Goal: Task Accomplishment & Management: Complete application form

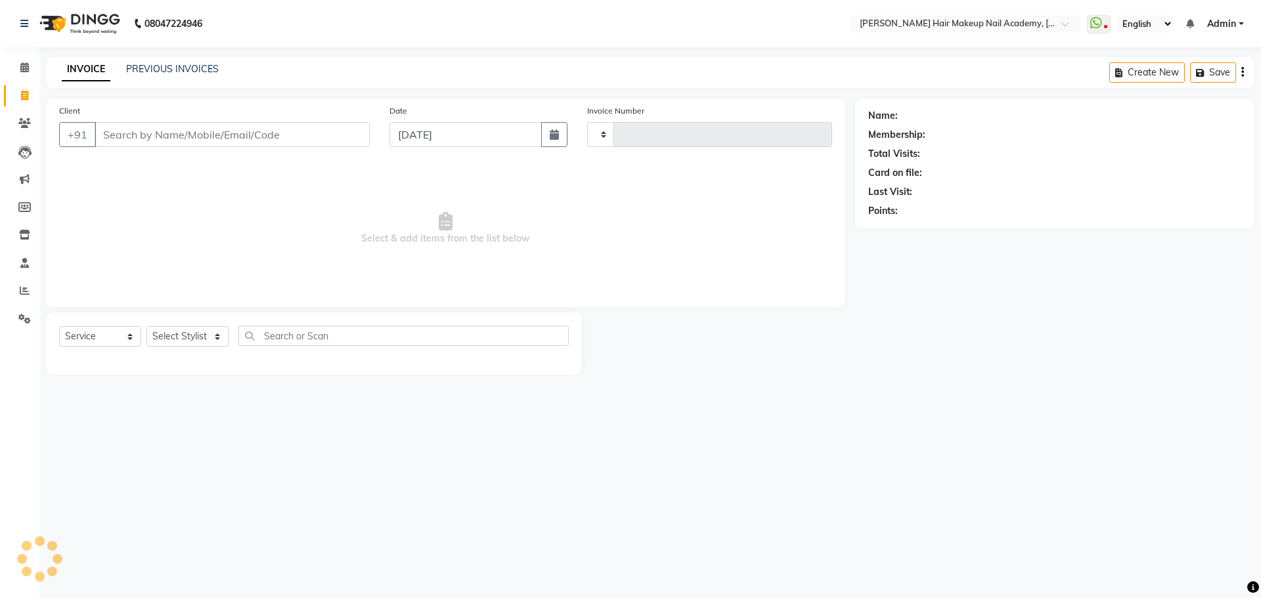
select select "service"
drag, startPoint x: 0, startPoint y: 0, endPoint x: 185, endPoint y: 345, distance: 392.0
click at [185, 345] on select "Select Stylist" at bounding box center [187, 336] width 82 height 20
click at [187, 344] on select "Select Stylist" at bounding box center [187, 336] width 82 height 20
click at [194, 336] on select "Select Stylist" at bounding box center [187, 336] width 82 height 20
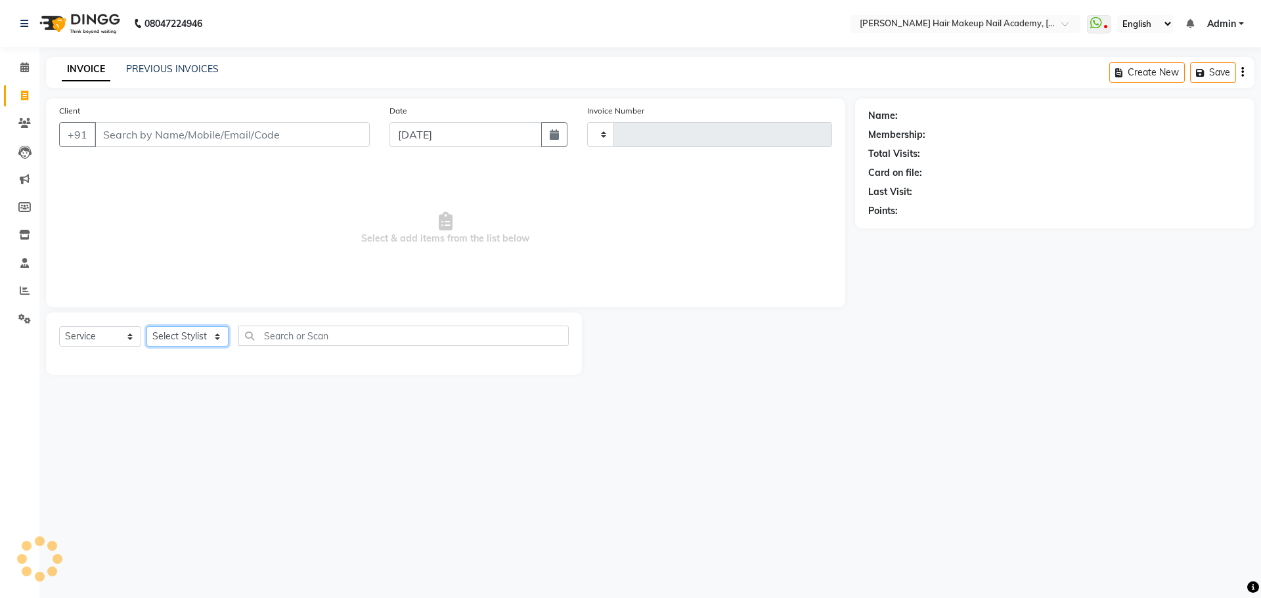
click at [194, 336] on select "Select Stylist" at bounding box center [187, 336] width 82 height 20
type input "0858"
select select "3468"
click at [194, 336] on select "Select Stylist" at bounding box center [187, 336] width 82 height 20
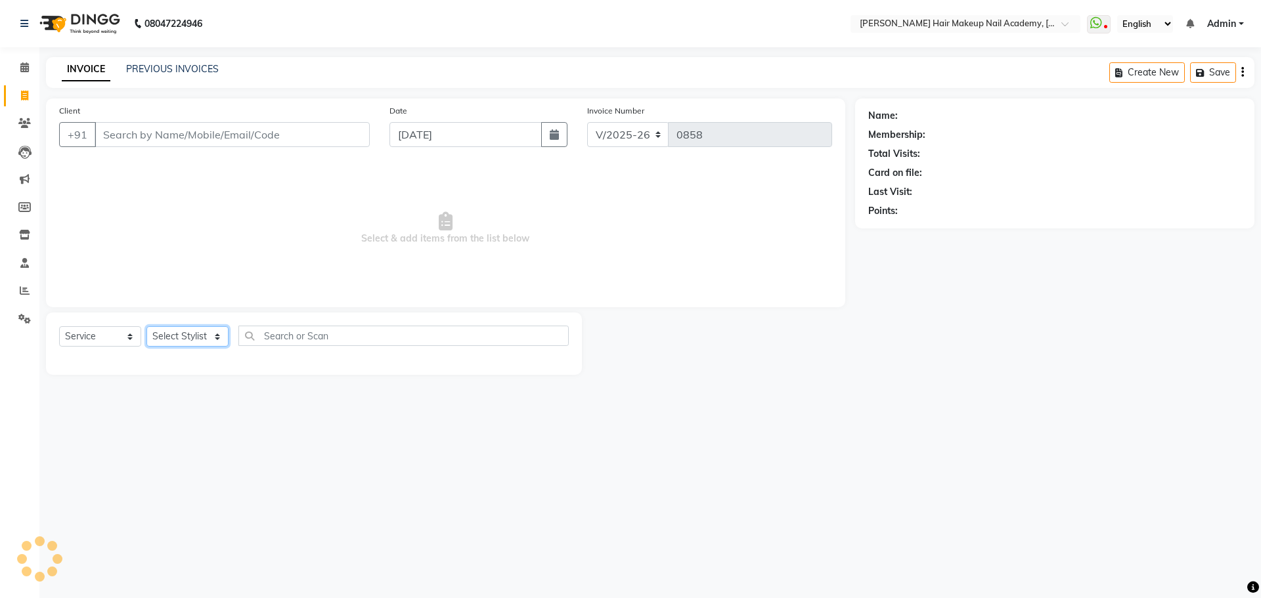
click at [194, 336] on select "Select Stylist Abhimanyu [PERSON_NAME] Arjun [PERSON_NAME] Kiran [MEDICAL_DATA]" at bounding box center [187, 336] width 82 height 20
select select "45992"
click at [146, 326] on select "Select Stylist Abhimanyu [PERSON_NAME] Arjun [PERSON_NAME] Kiran [MEDICAL_DATA]" at bounding box center [187, 336] width 82 height 20
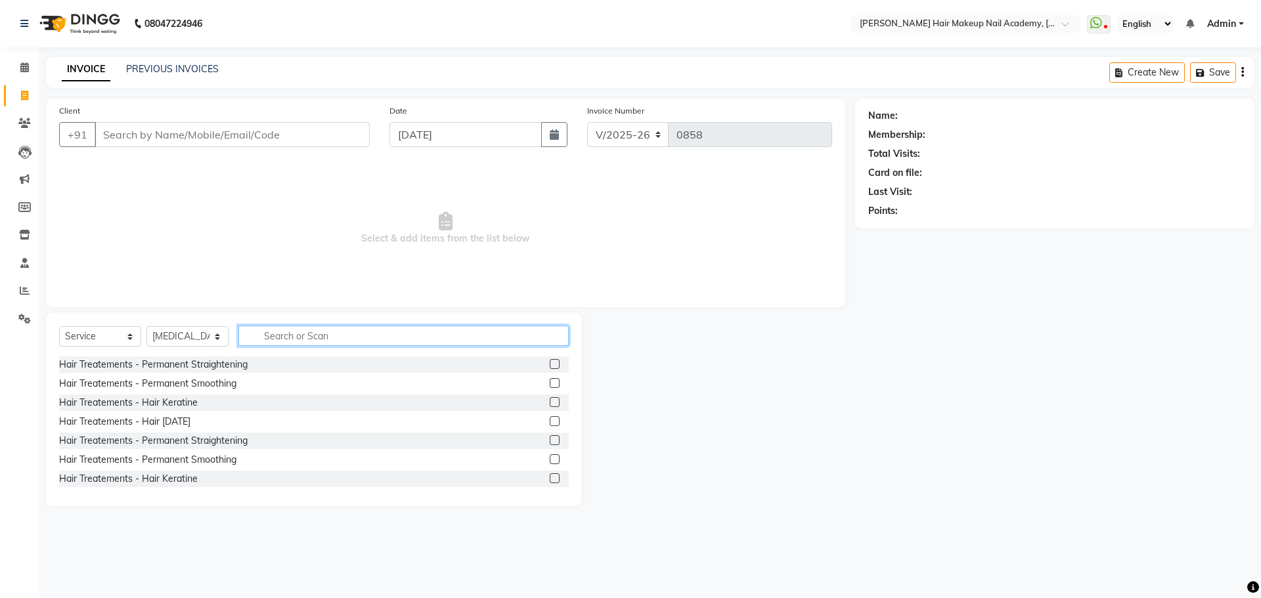
drag, startPoint x: 337, startPoint y: 332, endPoint x: 345, endPoint y: 332, distance: 7.9
click at [339, 332] on input "text" at bounding box center [403, 336] width 330 height 20
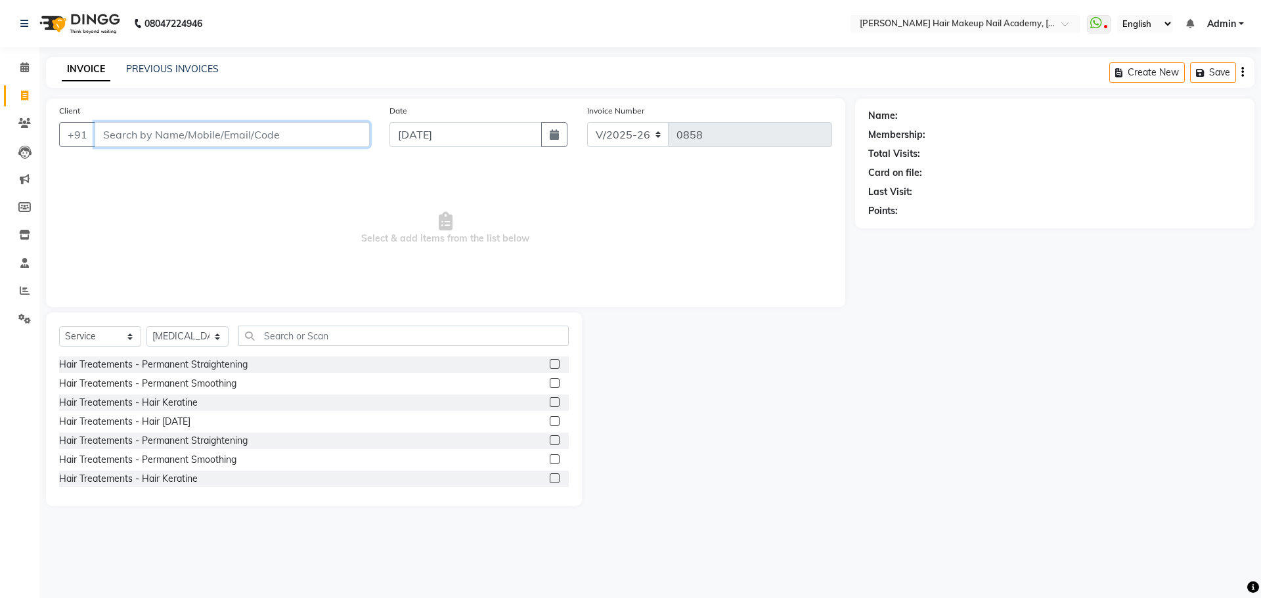
click at [294, 124] on input "Client" at bounding box center [232, 134] width 275 height 25
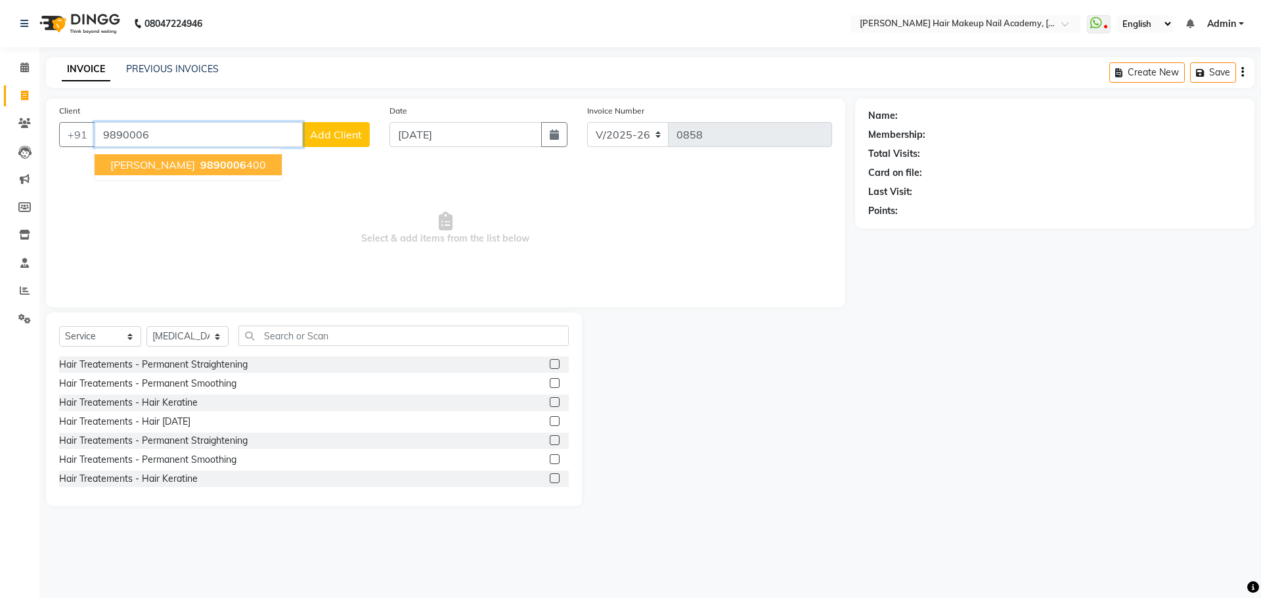
click at [231, 161] on ngb-highlight "9890006 400" at bounding box center [232, 164] width 68 height 13
type input "9890006400"
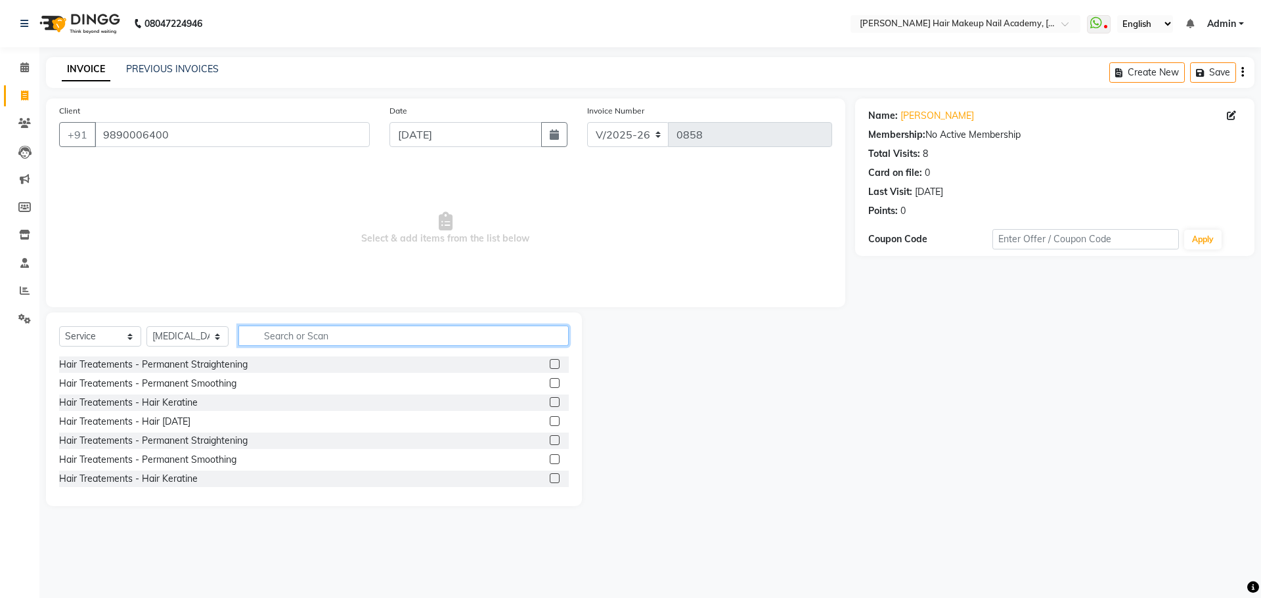
click at [269, 336] on input "text" at bounding box center [403, 336] width 330 height 20
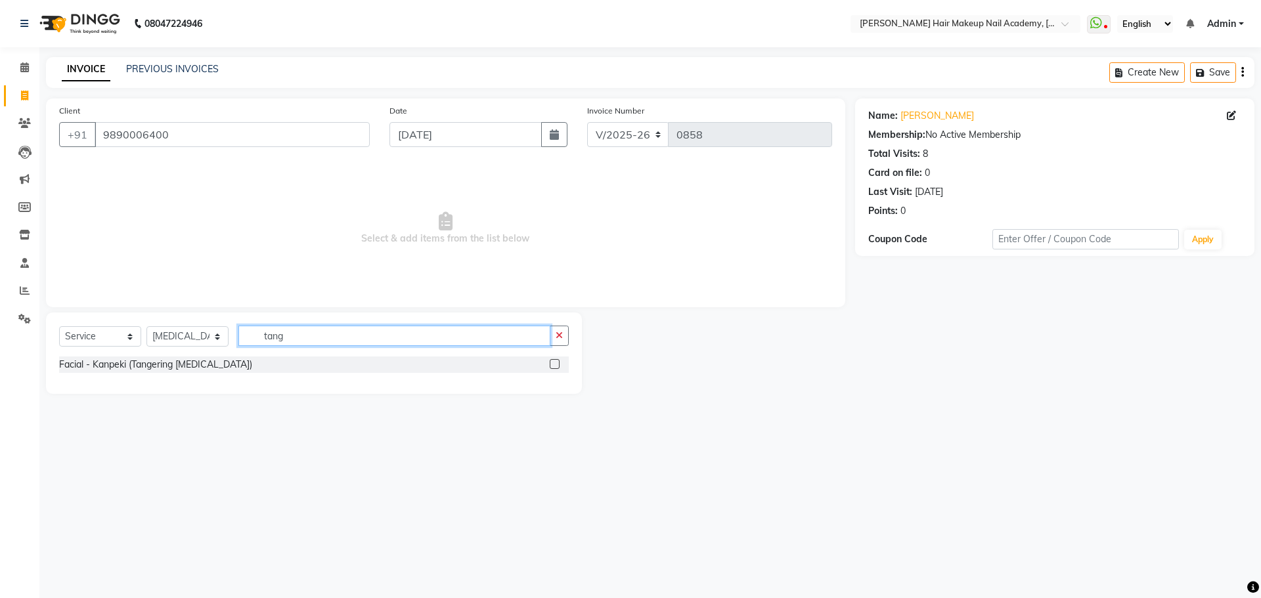
type input "tang"
click at [552, 364] on div at bounding box center [559, 365] width 19 height 16
click at [552, 364] on label at bounding box center [555, 364] width 10 height 10
click at [552, 364] on input "checkbox" at bounding box center [554, 365] width 9 height 9
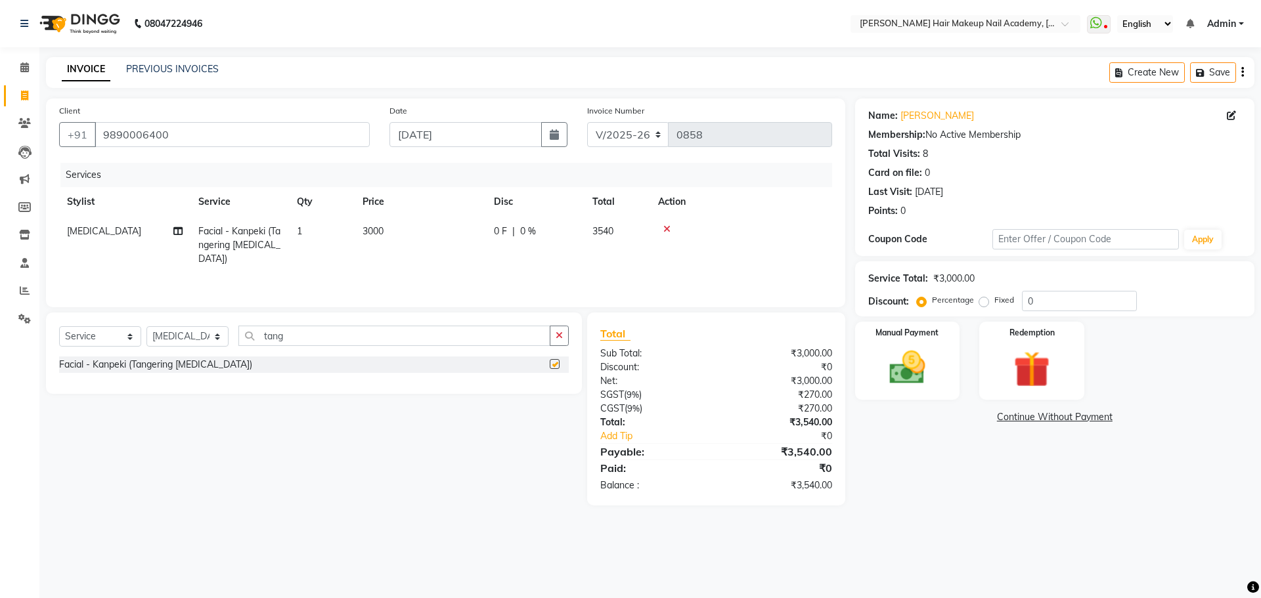
checkbox input "false"
click at [559, 334] on icon "button" at bounding box center [559, 335] width 7 height 9
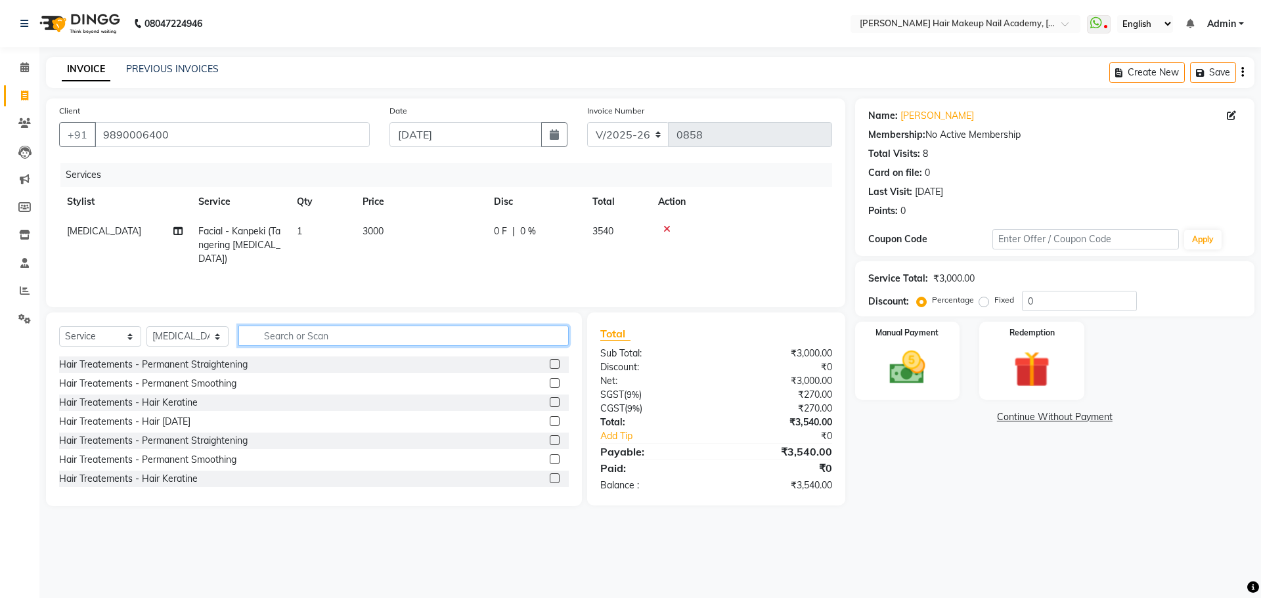
click at [557, 334] on input "text" at bounding box center [403, 336] width 330 height 20
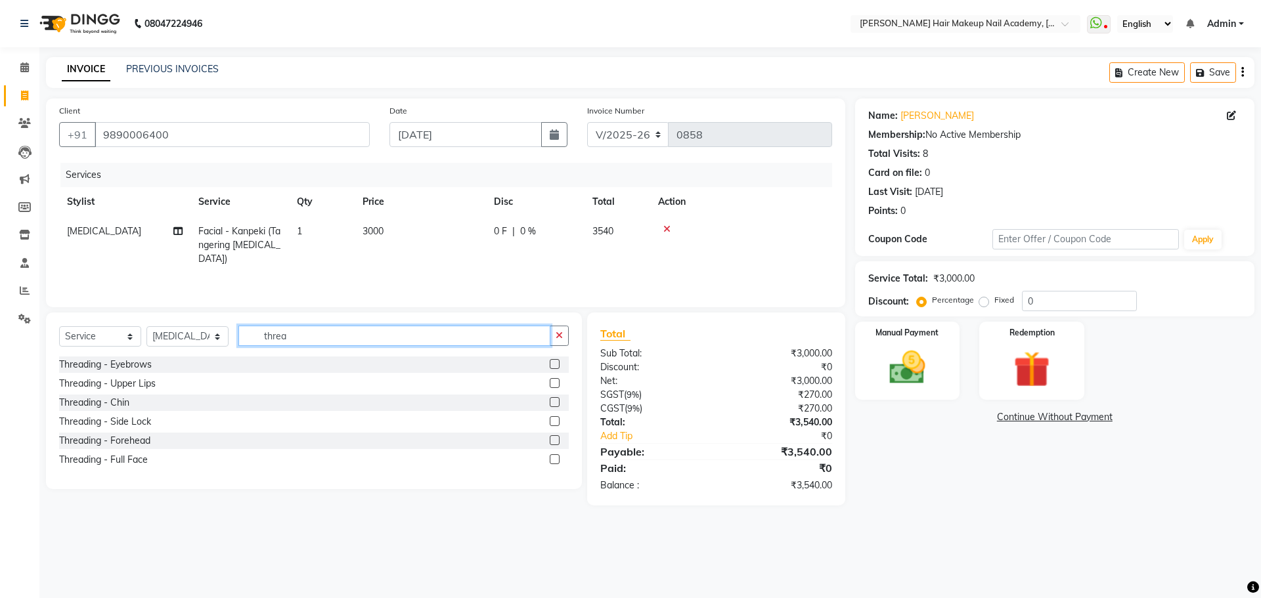
type input "threa"
click at [556, 401] on label at bounding box center [555, 402] width 10 height 10
click at [556, 401] on input "checkbox" at bounding box center [554, 403] width 9 height 9
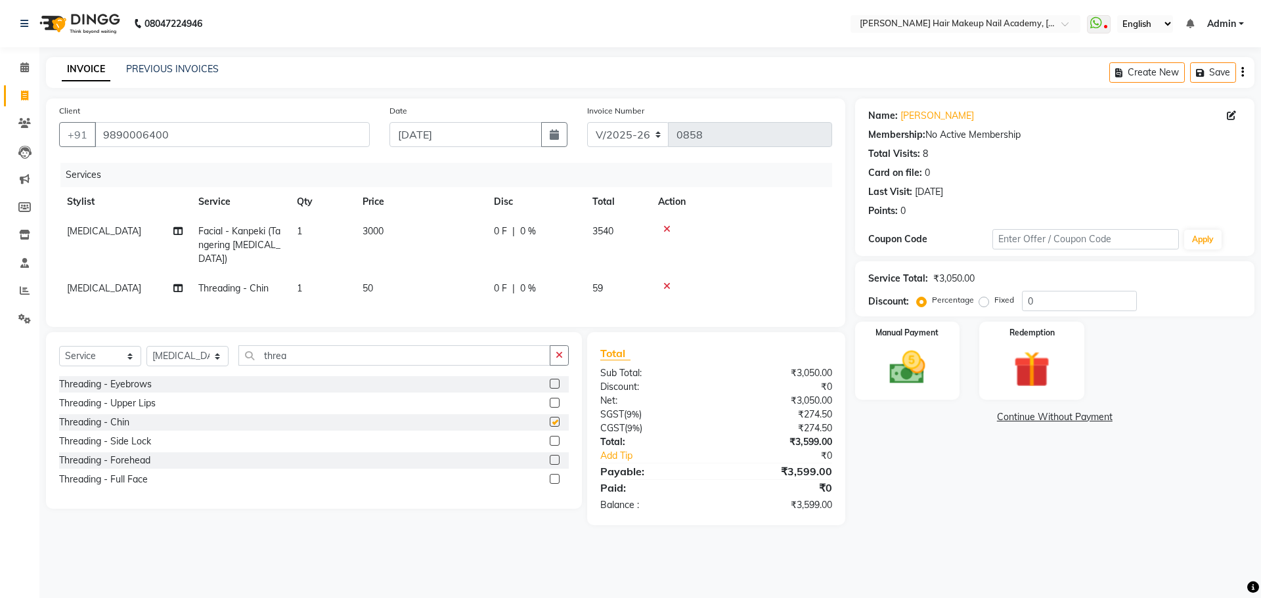
checkbox input "false"
click at [432, 301] on td "50" at bounding box center [420, 289] width 131 height 30
select select "45992"
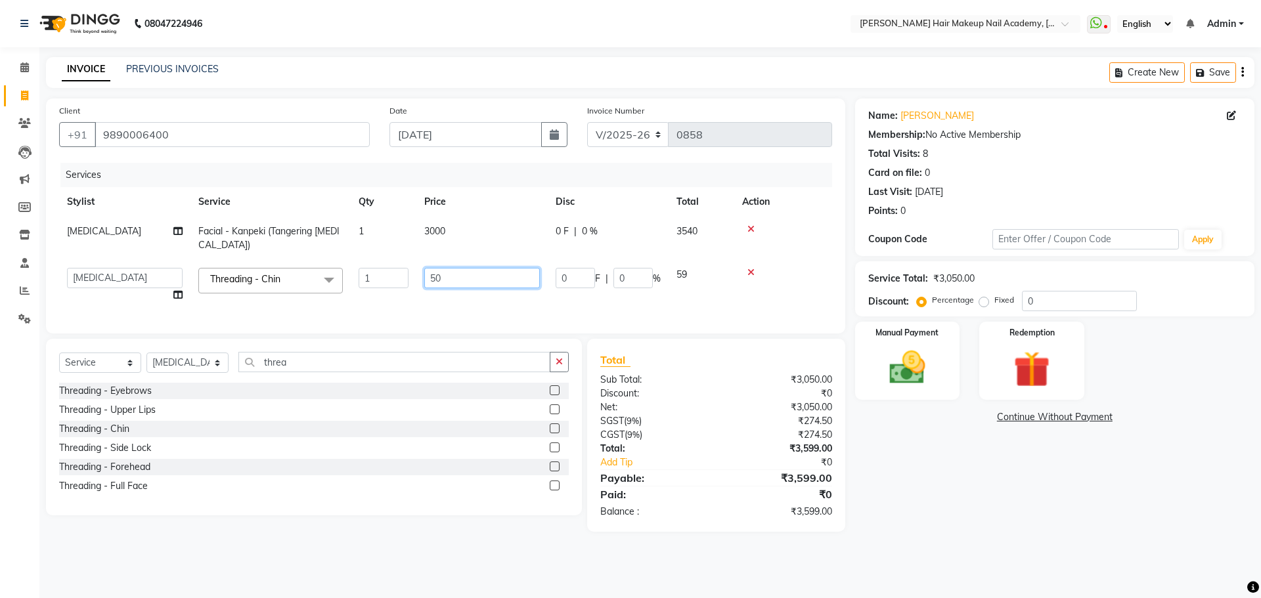
click at [450, 277] on input "50" at bounding box center [482, 278] width 116 height 20
drag, startPoint x: 450, startPoint y: 277, endPoint x: 414, endPoint y: 275, distance: 36.2
click at [414, 275] on tr "Abhimanyu [PERSON_NAME] Arjun [PERSON_NAME] Kiran [MEDICAL_DATA] Threading - Ch…" at bounding box center [445, 285] width 773 height 50
type input "100"
click at [473, 218] on td "3000" at bounding box center [481, 238] width 131 height 43
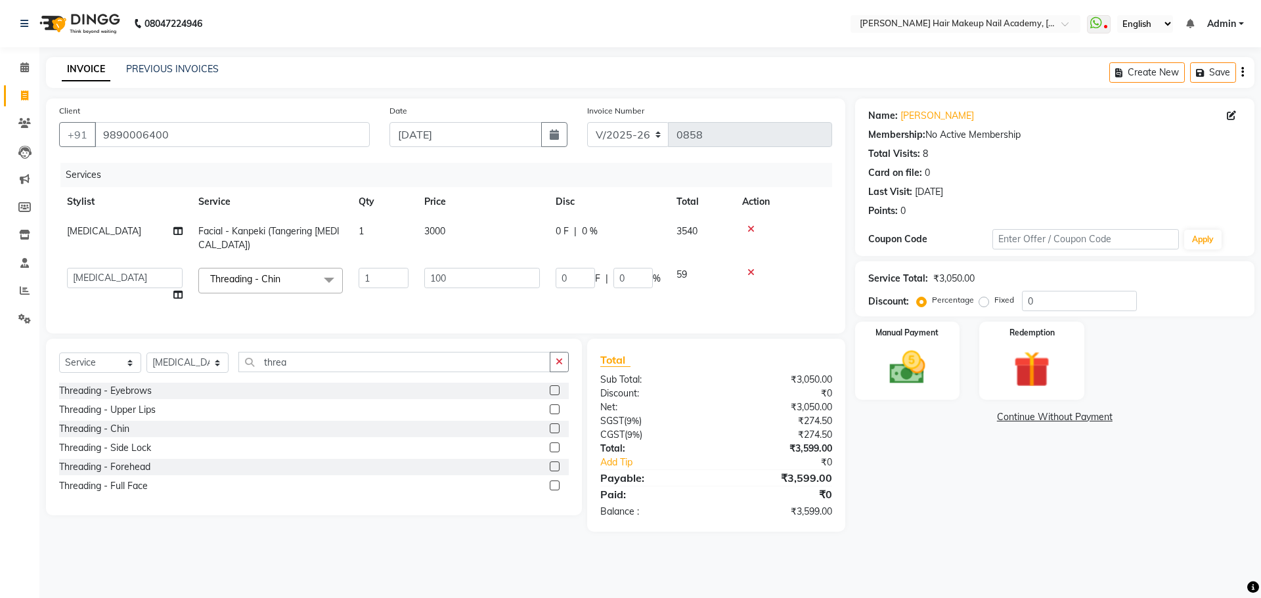
select select "45992"
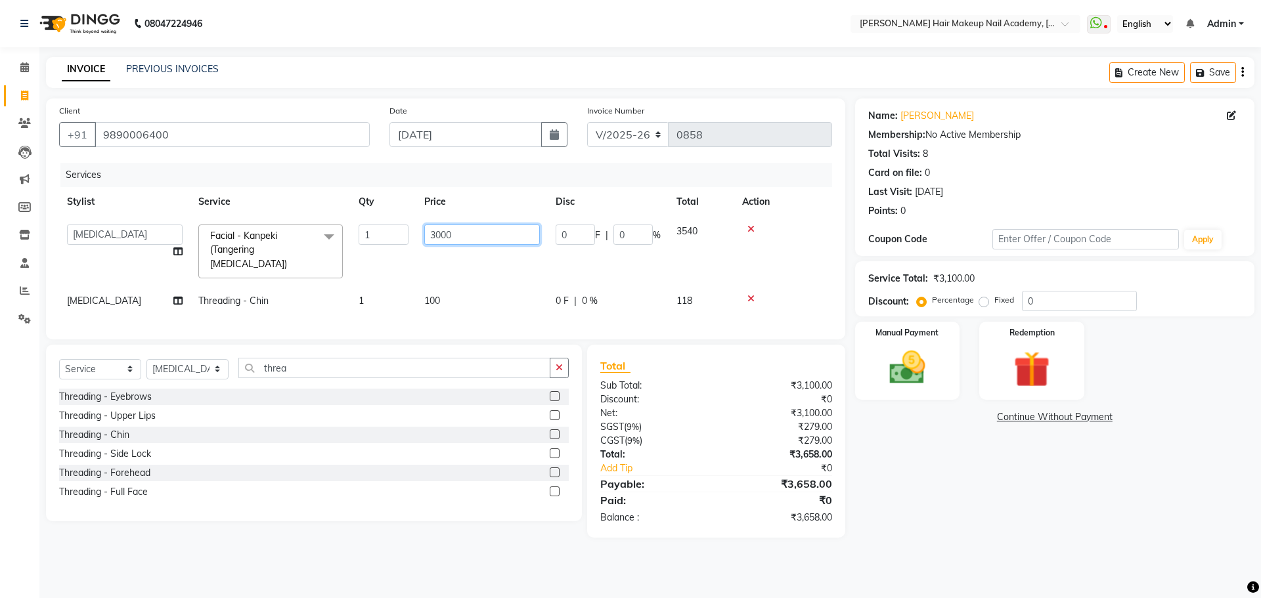
click at [502, 234] on input "3000" at bounding box center [482, 235] width 116 height 20
type input "3"
type input "2500"
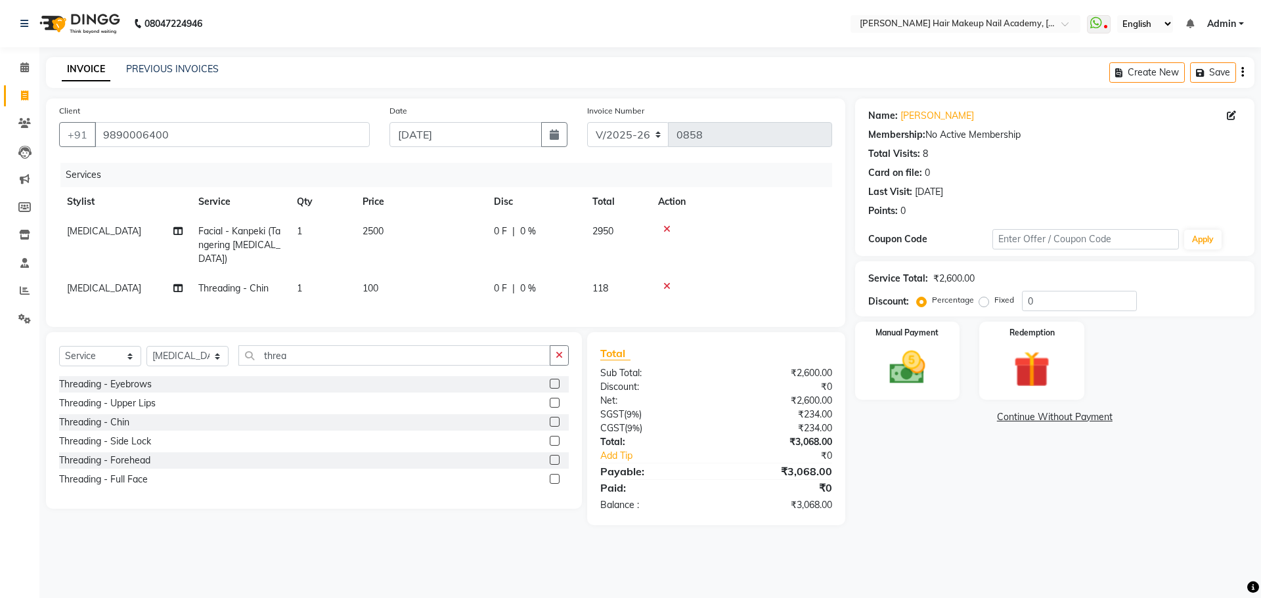
click at [925, 510] on div "Name: [PERSON_NAME] Membership: No Active Membership Total Visits: 8 Card on fi…" at bounding box center [1059, 312] width 409 height 427
click at [1243, 73] on icon "button" at bounding box center [1242, 72] width 3 height 1
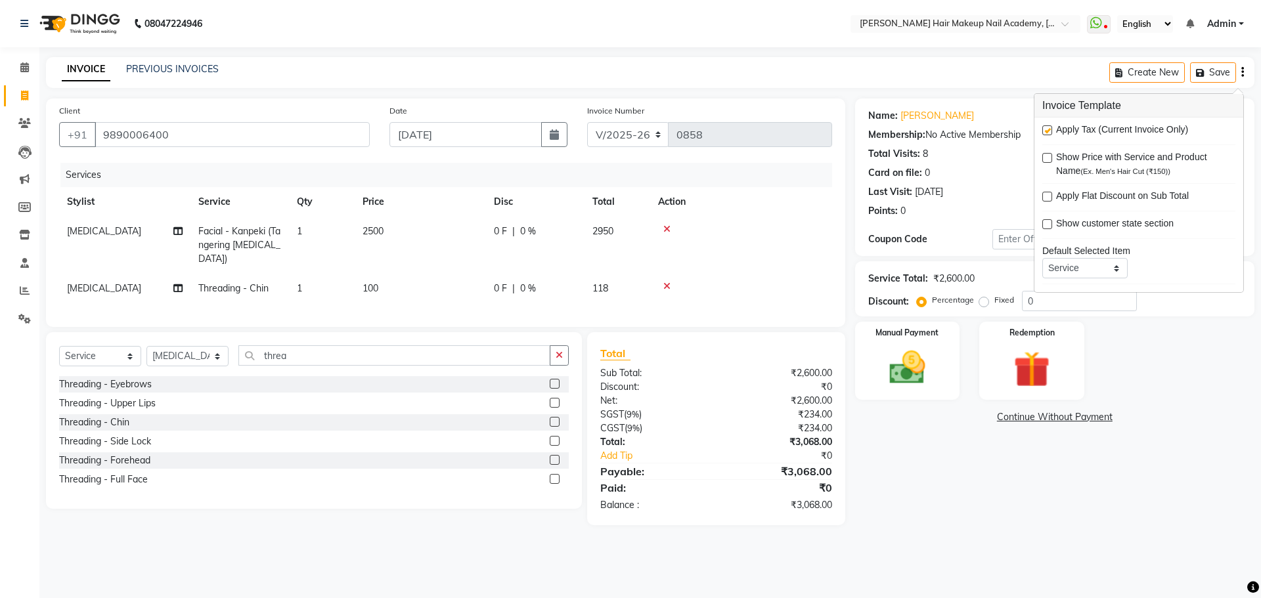
click at [1046, 128] on label at bounding box center [1047, 130] width 10 height 10
click at [1046, 128] on input "checkbox" at bounding box center [1046, 131] width 9 height 9
checkbox input "false"
click at [930, 509] on div "Name: [PERSON_NAME] Membership: No Active Membership Total Visits: 8 Card on fi…" at bounding box center [1059, 304] width 409 height 410
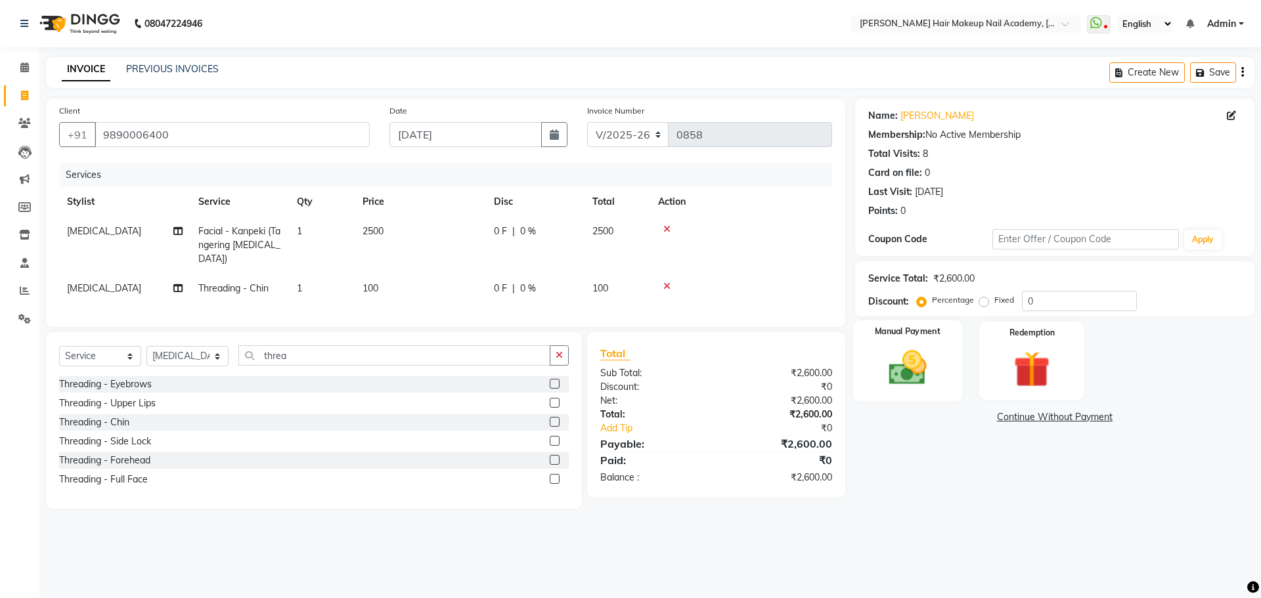
click at [915, 378] on img at bounding box center [907, 367] width 61 height 43
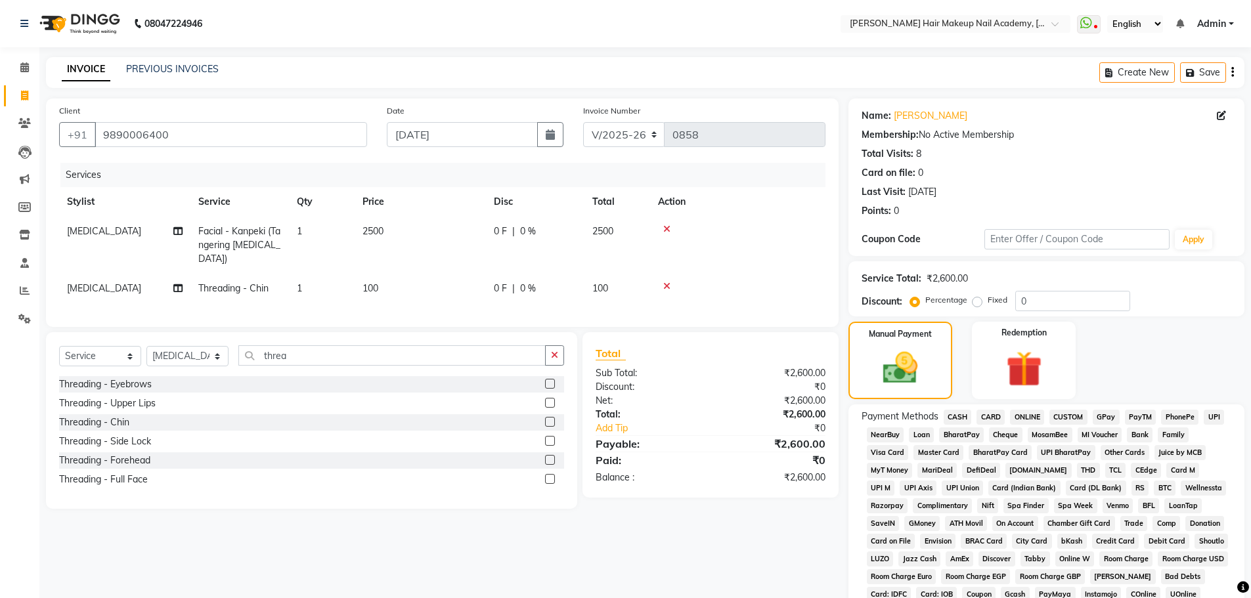
click at [964, 418] on span "CASH" at bounding box center [958, 417] width 28 height 15
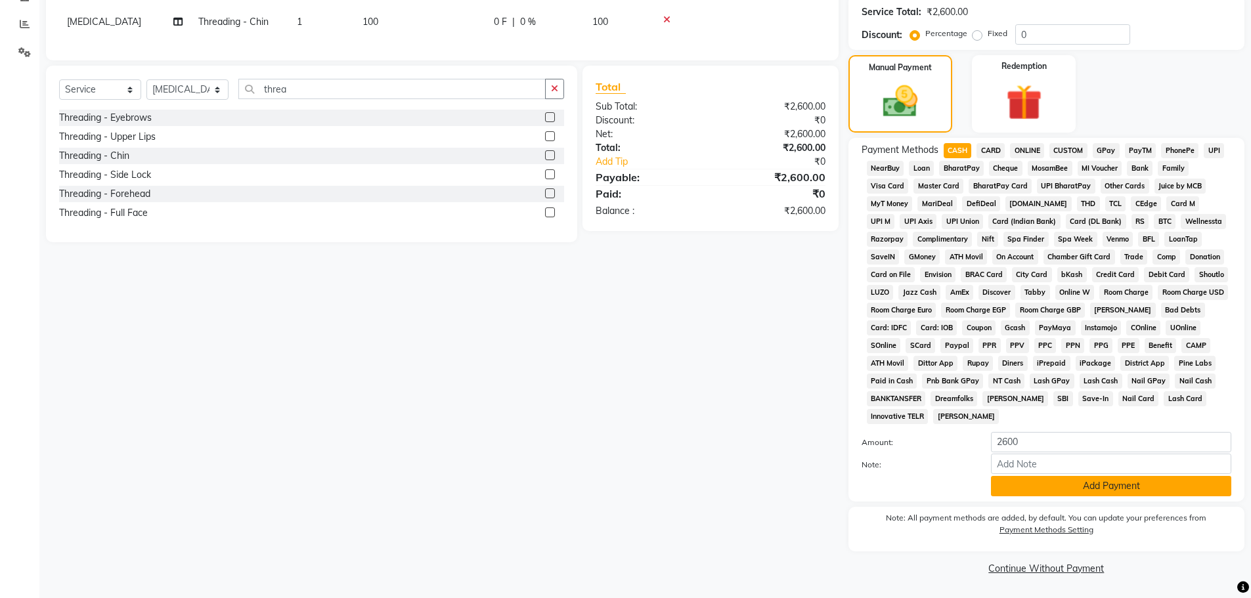
click at [1019, 483] on button "Add Payment" at bounding box center [1111, 486] width 240 height 20
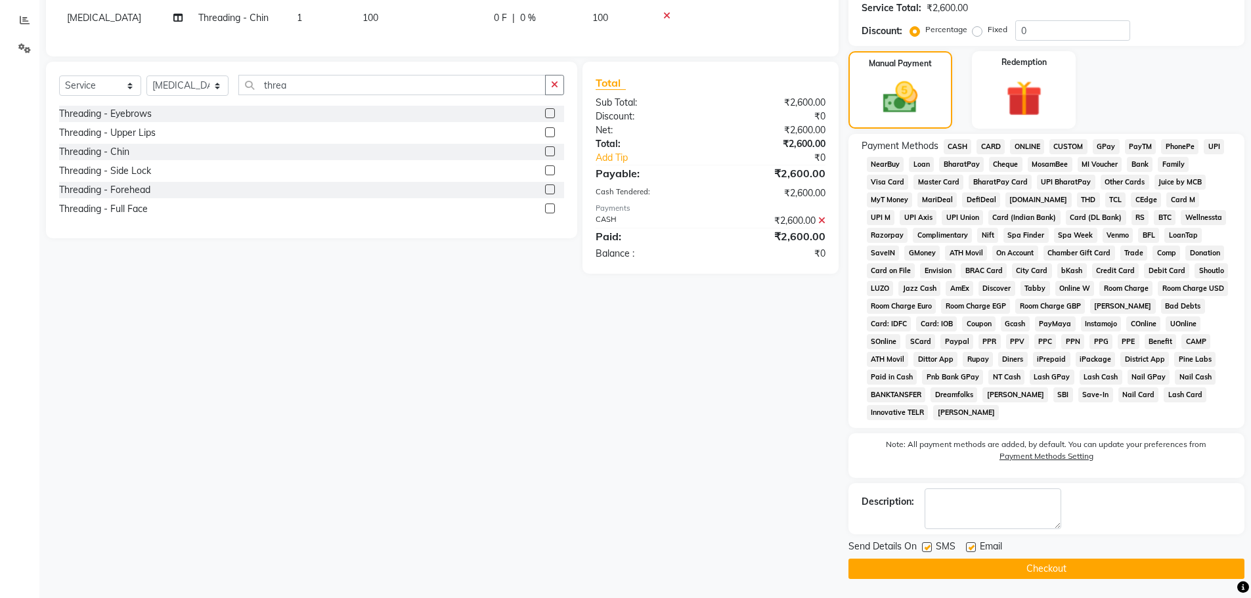
scroll to position [271, 0]
click at [1039, 566] on button "Checkout" at bounding box center [1047, 568] width 396 height 20
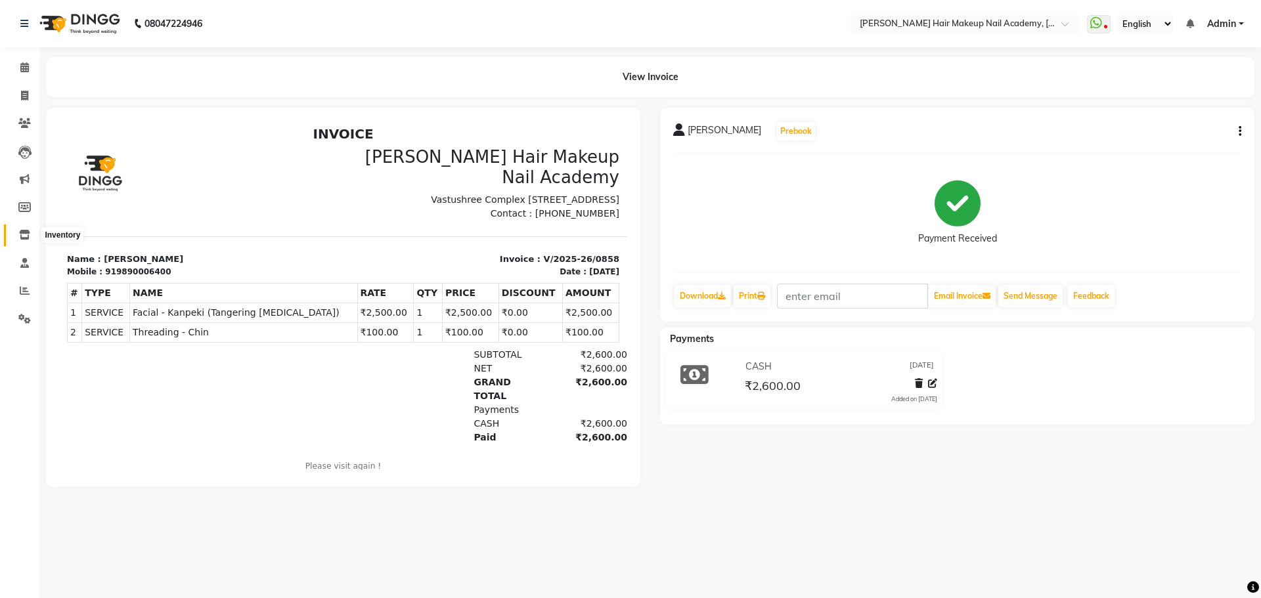
click at [25, 229] on span at bounding box center [24, 235] width 23 height 15
select select
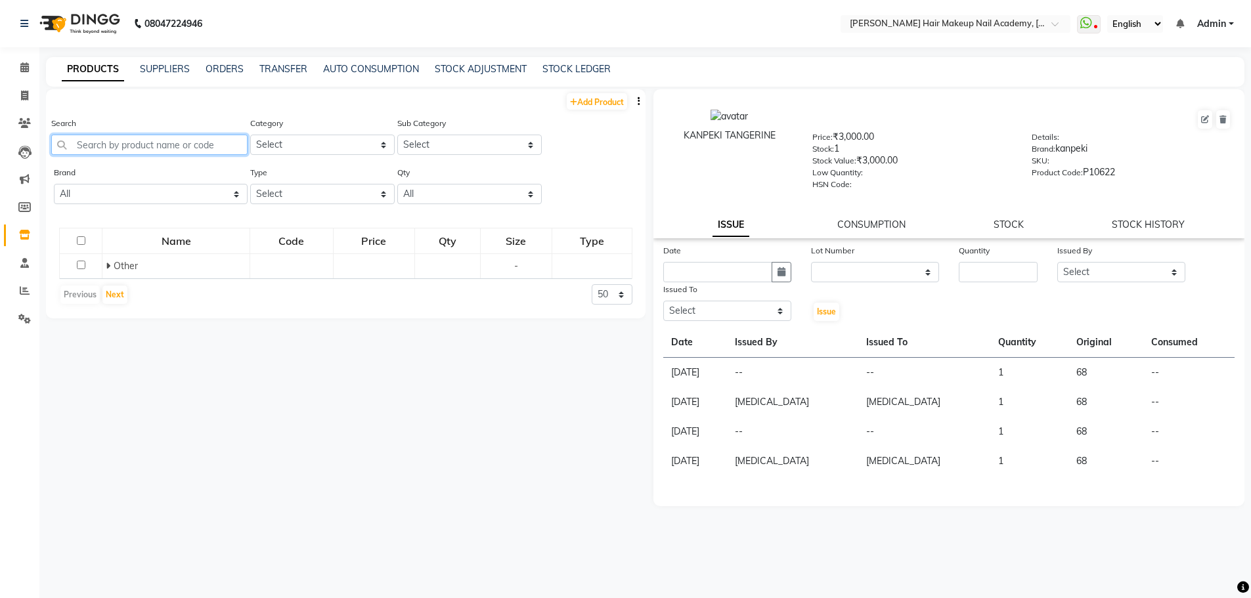
click at [223, 154] on input "text" at bounding box center [149, 145] width 196 height 20
click at [92, 144] on input "tnage" at bounding box center [149, 145] width 196 height 20
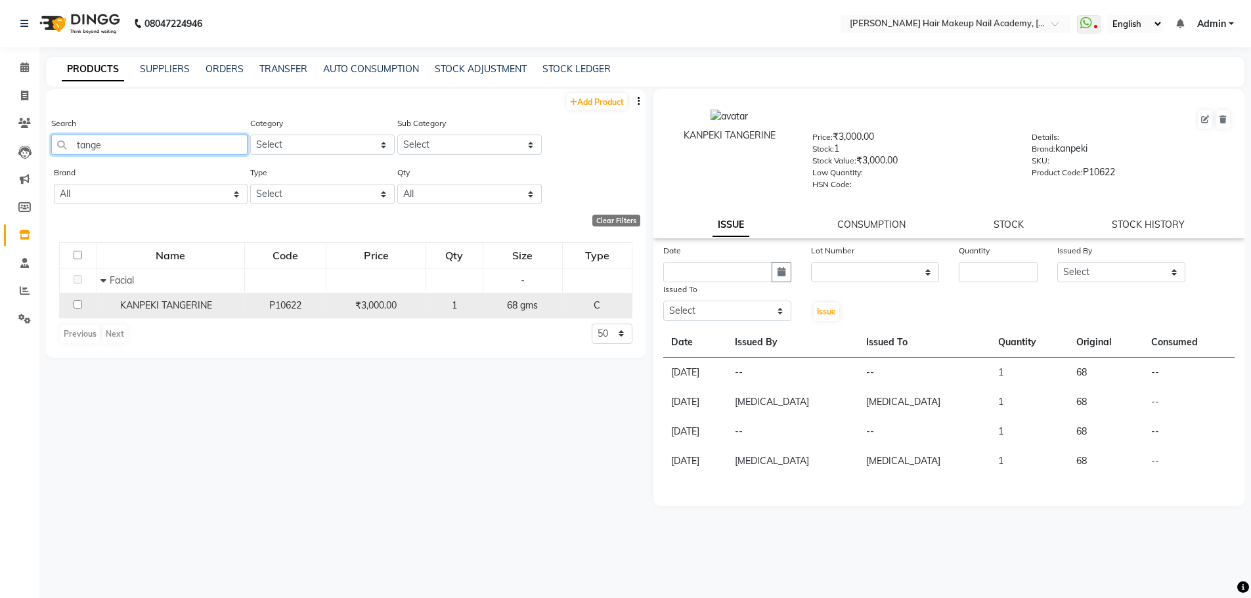
type input "tange"
click at [173, 310] on span "KANPEKI TANGERINE" at bounding box center [166, 305] width 92 height 12
select select
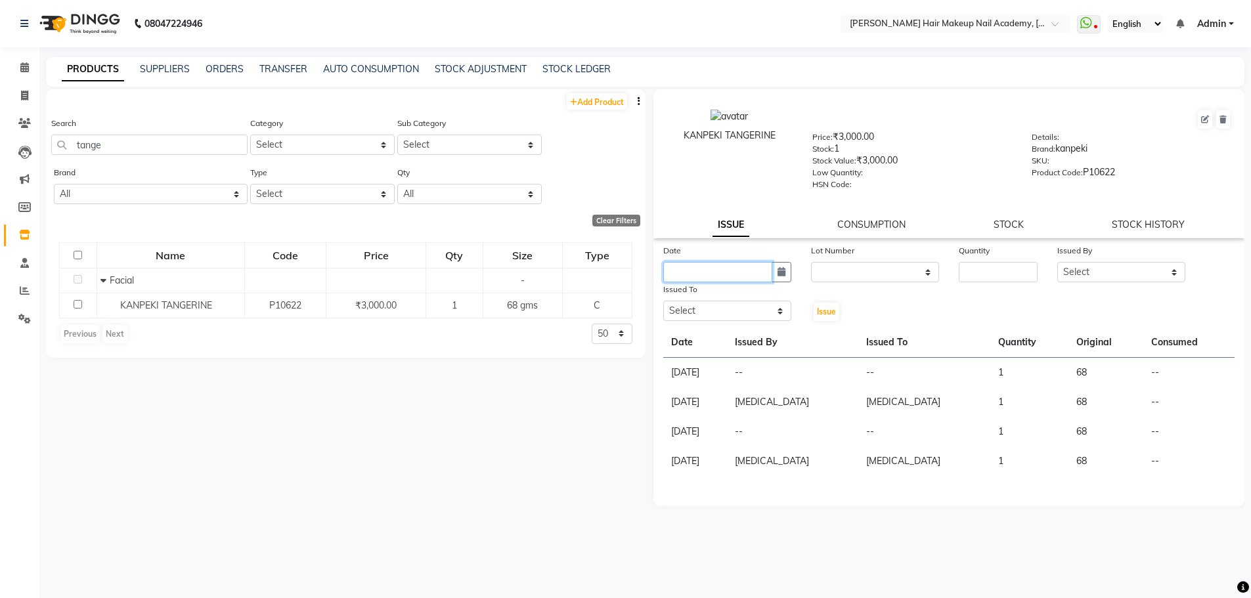
click at [761, 273] on input "text" at bounding box center [717, 272] width 109 height 20
select select "9"
select select "2025"
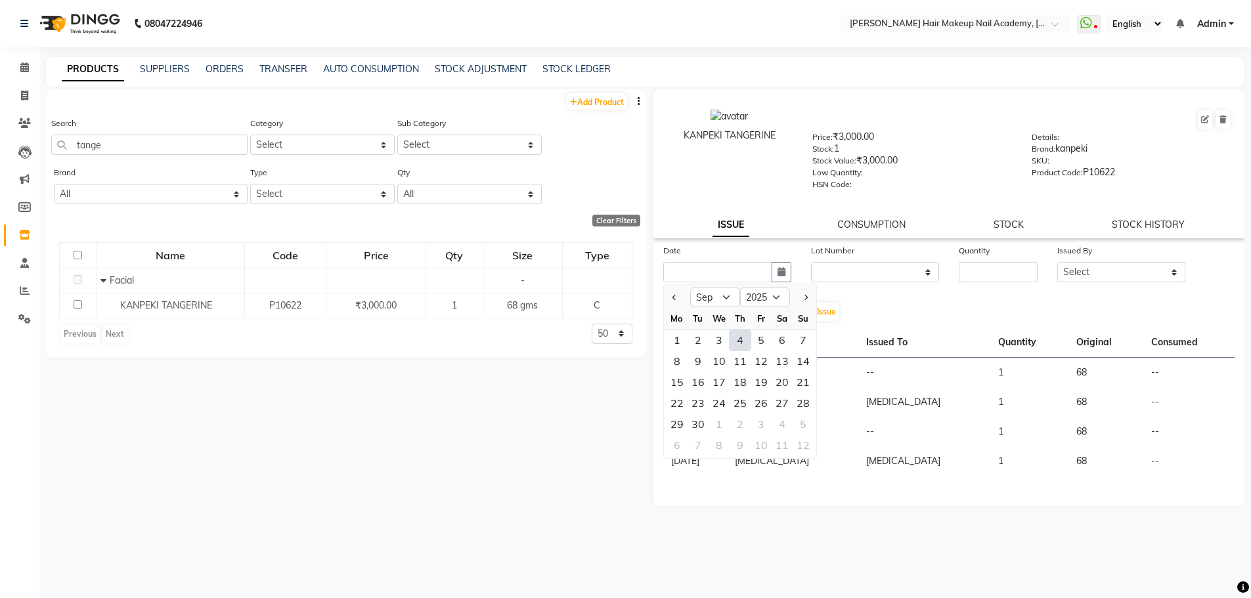
click at [742, 336] on div "4" at bounding box center [740, 340] width 21 height 21
type input "[DATE]"
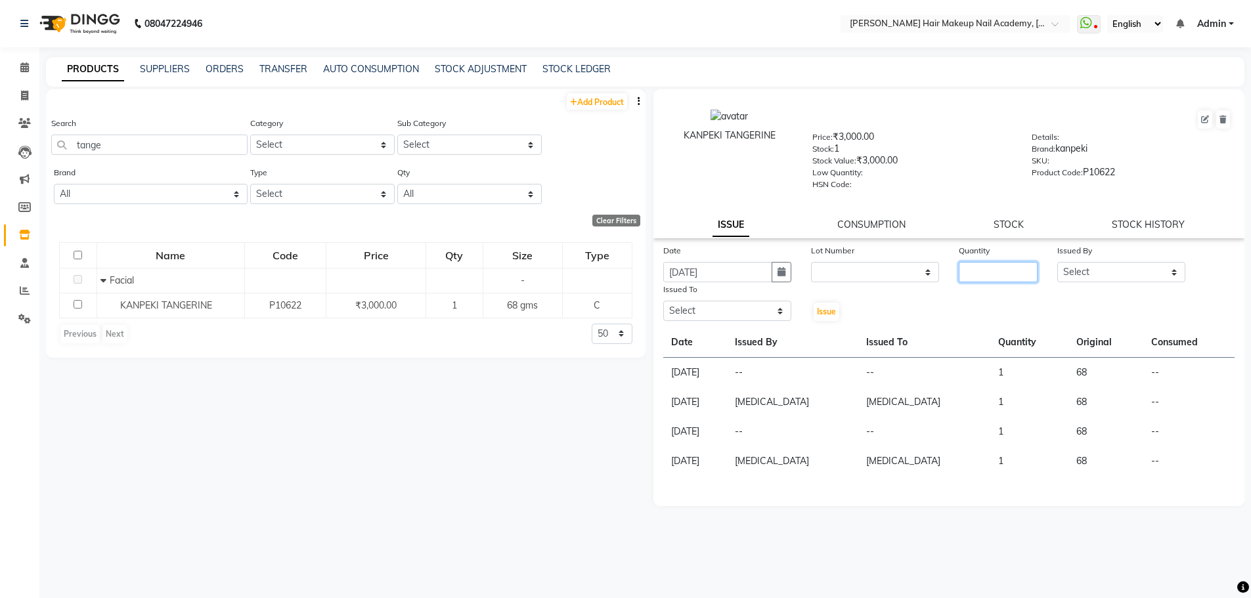
click at [964, 271] on input "number" at bounding box center [998, 272] width 79 height 20
type input "1"
click at [1101, 282] on div "Date [DATE] Lot Number None Quantity 1 Issued By Select Abhimanyu [PERSON_NAME]…" at bounding box center [950, 283] width 592 height 79
select select "45992"
click at [1057, 262] on select "Select Abhimanyu [PERSON_NAME] Arjun [PERSON_NAME] Kiran [MEDICAL_DATA]" at bounding box center [1121, 272] width 128 height 20
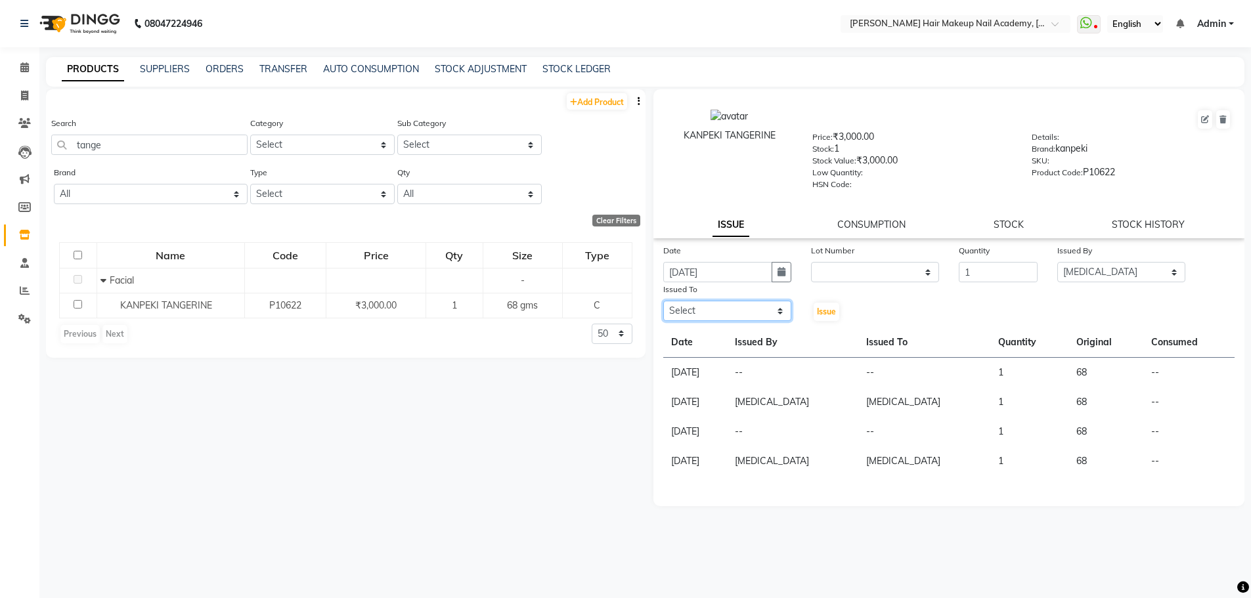
click at [744, 303] on select "Select Abhimanyu [PERSON_NAME] Arjun [PERSON_NAME] Kiran [MEDICAL_DATA]" at bounding box center [727, 311] width 128 height 20
click at [728, 442] on td "[DATE]" at bounding box center [695, 432] width 64 height 30
click at [741, 307] on select "Select Abhimanyu [PERSON_NAME] Arjun [PERSON_NAME] Kiran [MEDICAL_DATA]" at bounding box center [727, 311] width 128 height 20
select select "45992"
click at [663, 301] on select "Select Abhimanyu [PERSON_NAME] Arjun [PERSON_NAME] Kiran [MEDICAL_DATA]" at bounding box center [727, 311] width 128 height 20
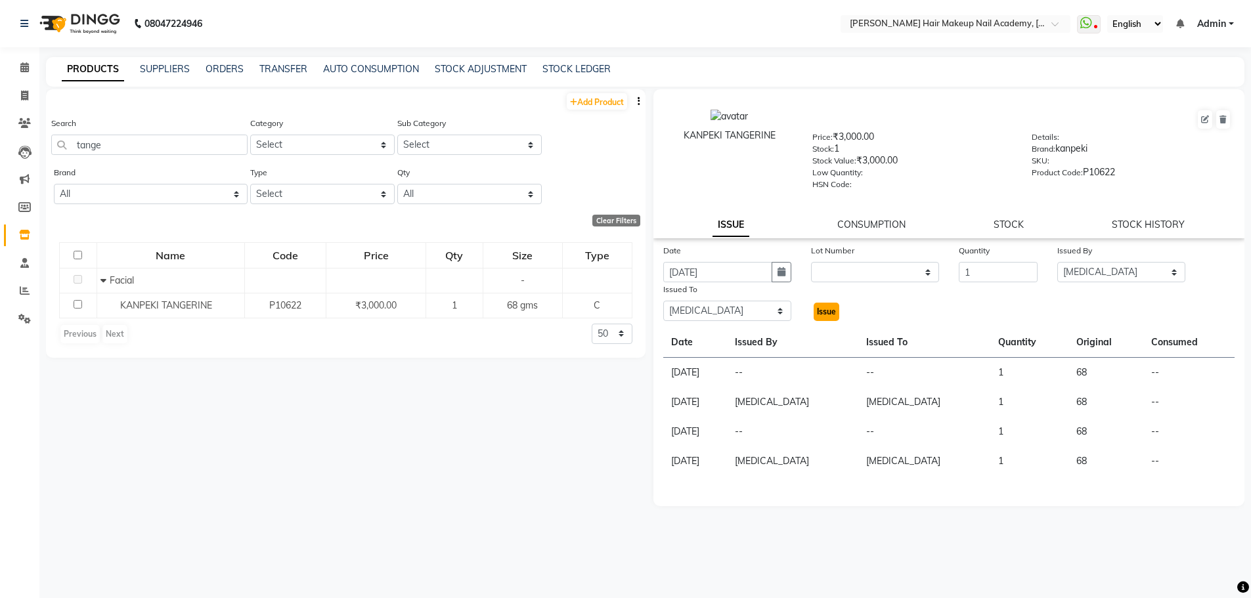
click at [820, 312] on span "Issue" at bounding box center [826, 312] width 19 height 10
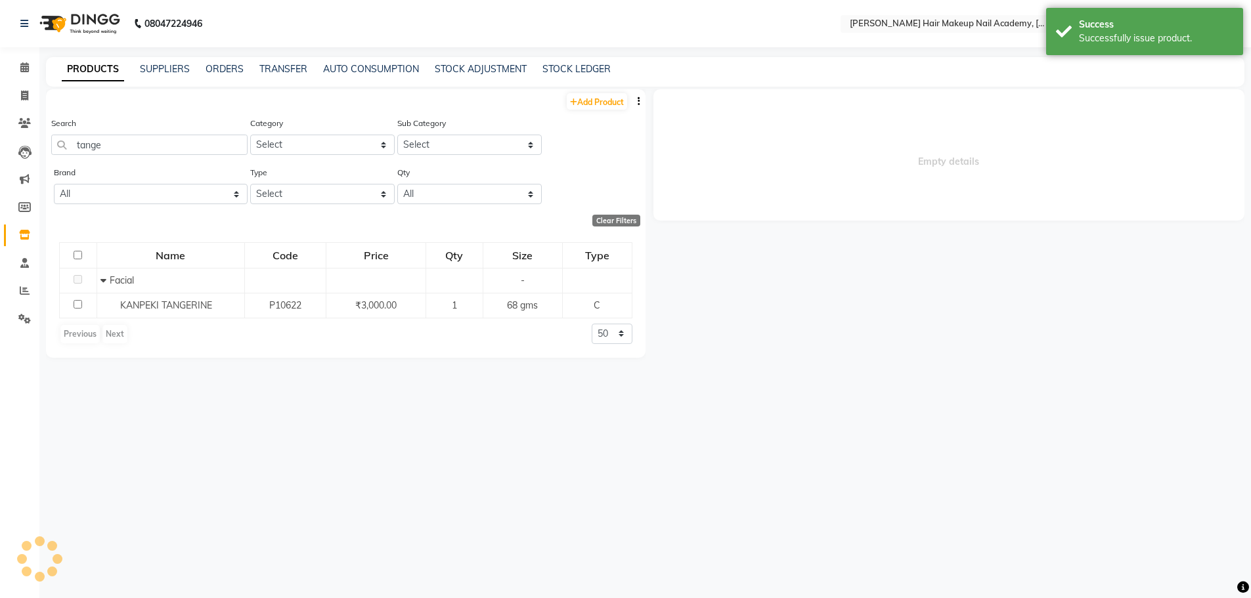
select select
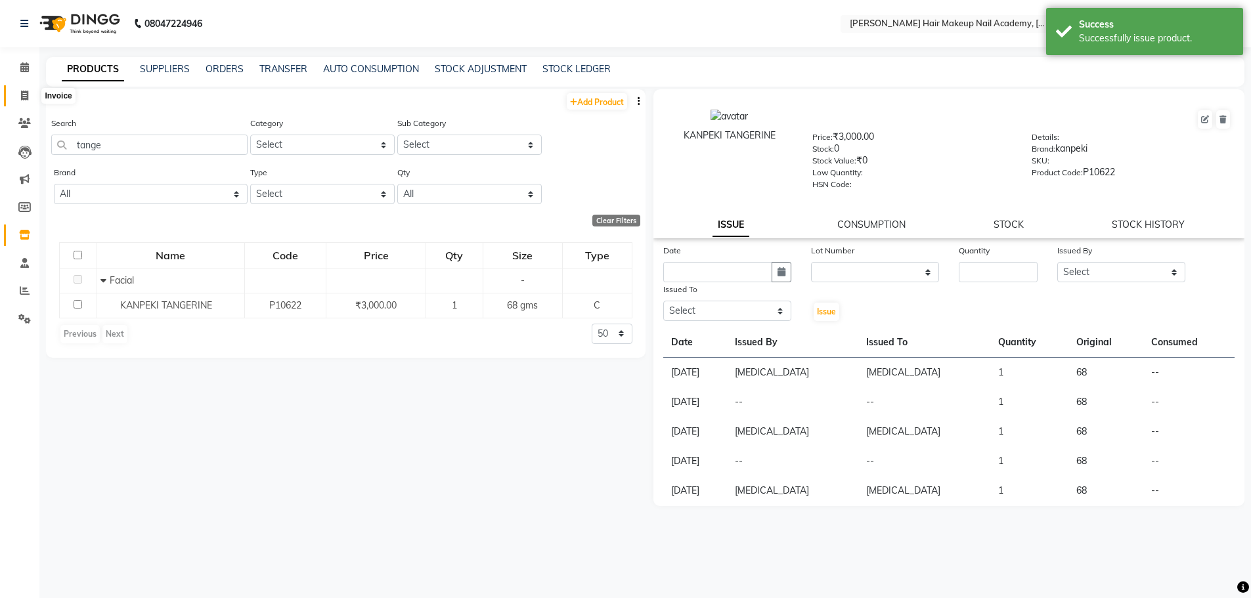
click at [32, 91] on span at bounding box center [24, 96] width 23 height 15
select select "service"
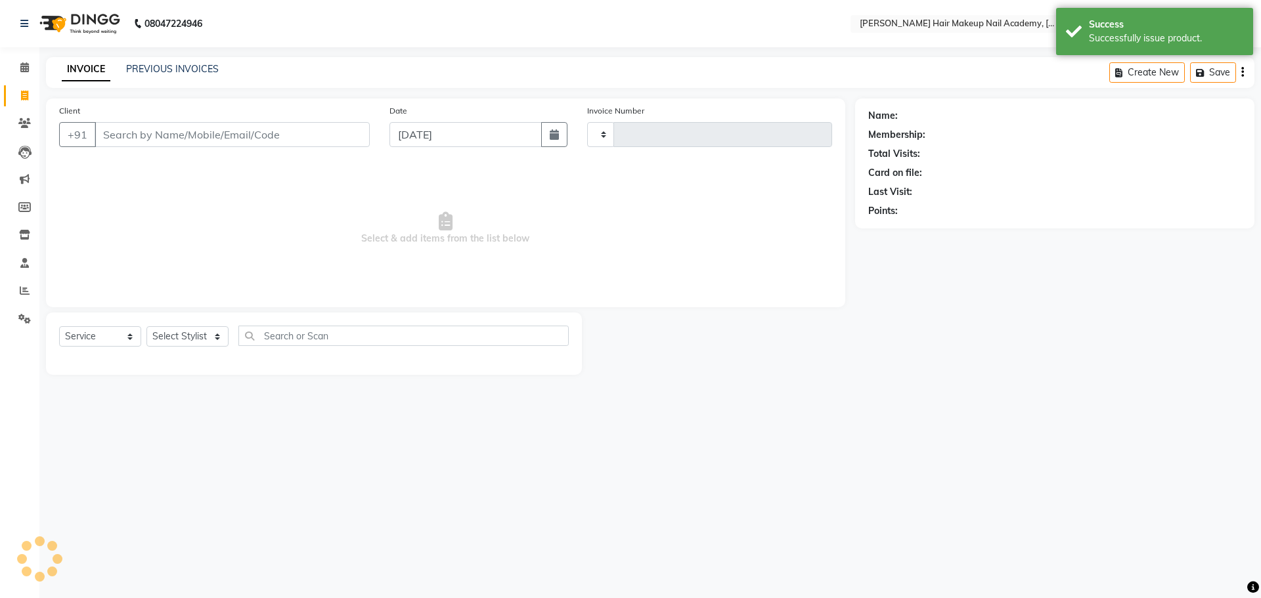
type input "0859"
select select "3468"
click at [166, 63] on link "PREVIOUS INVOICES" at bounding box center [172, 69] width 93 height 12
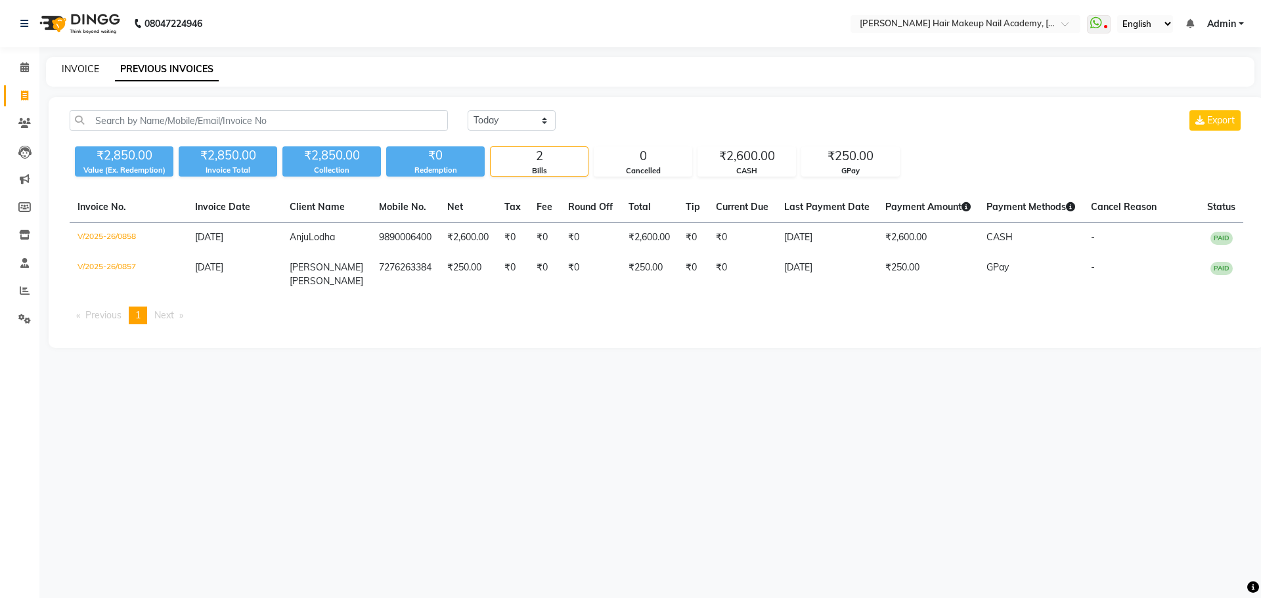
click at [83, 72] on link "INVOICE" at bounding box center [80, 69] width 37 height 12
select select "3468"
select select "service"
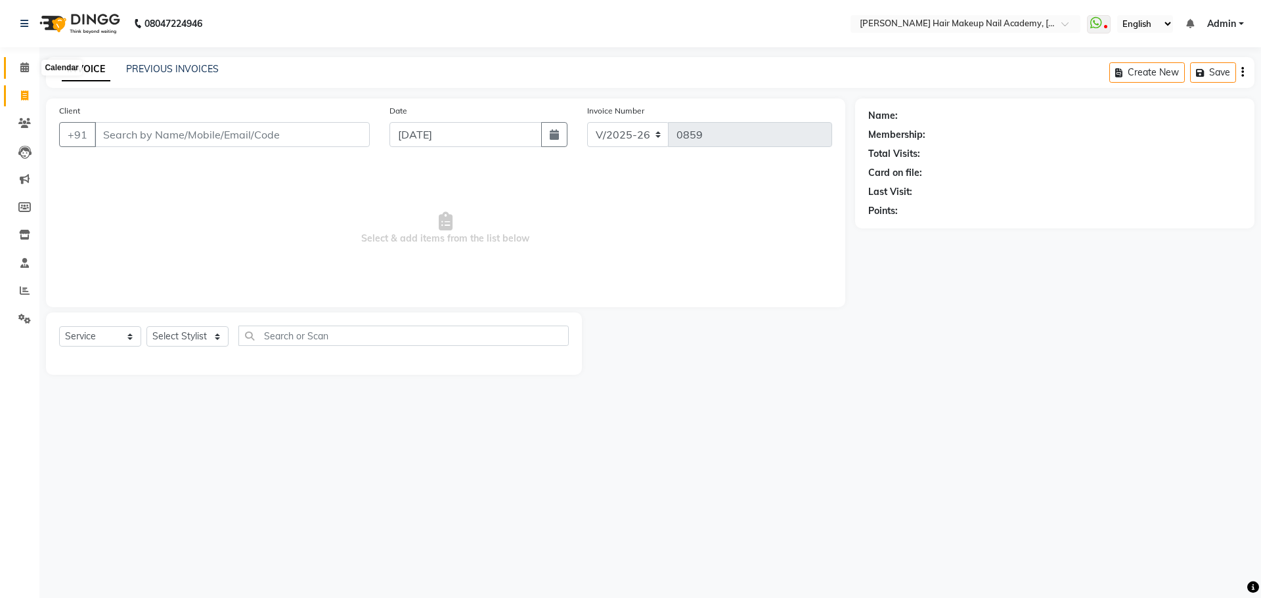
click at [22, 72] on icon at bounding box center [24, 67] width 9 height 10
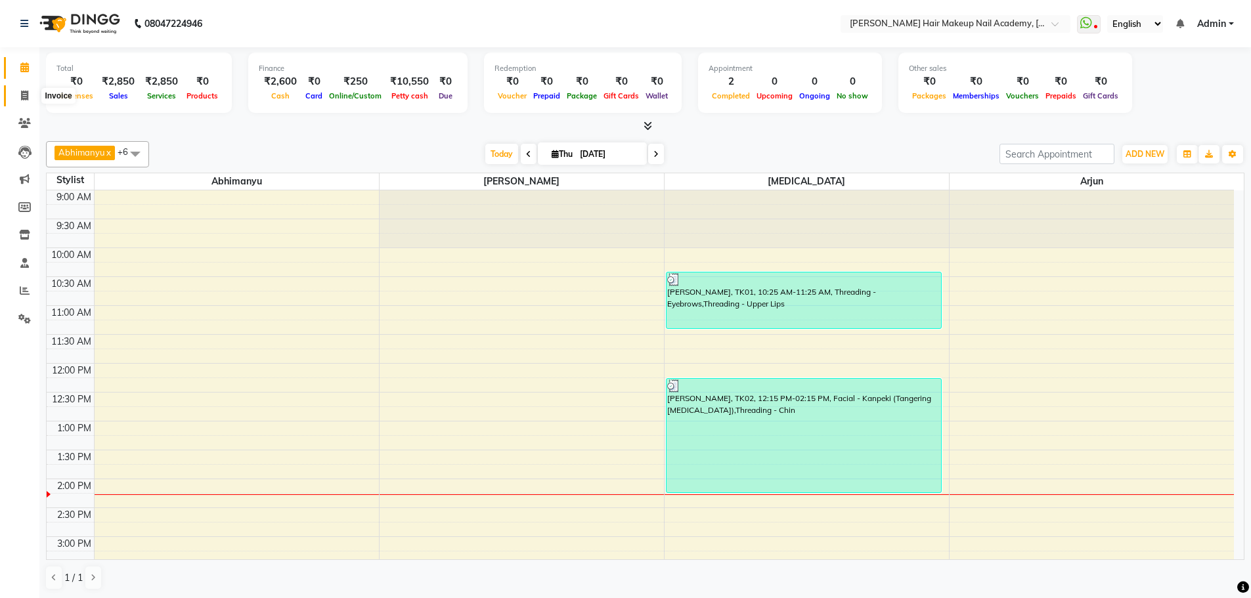
click at [20, 99] on span at bounding box center [24, 96] width 23 height 15
select select "3468"
select select "service"
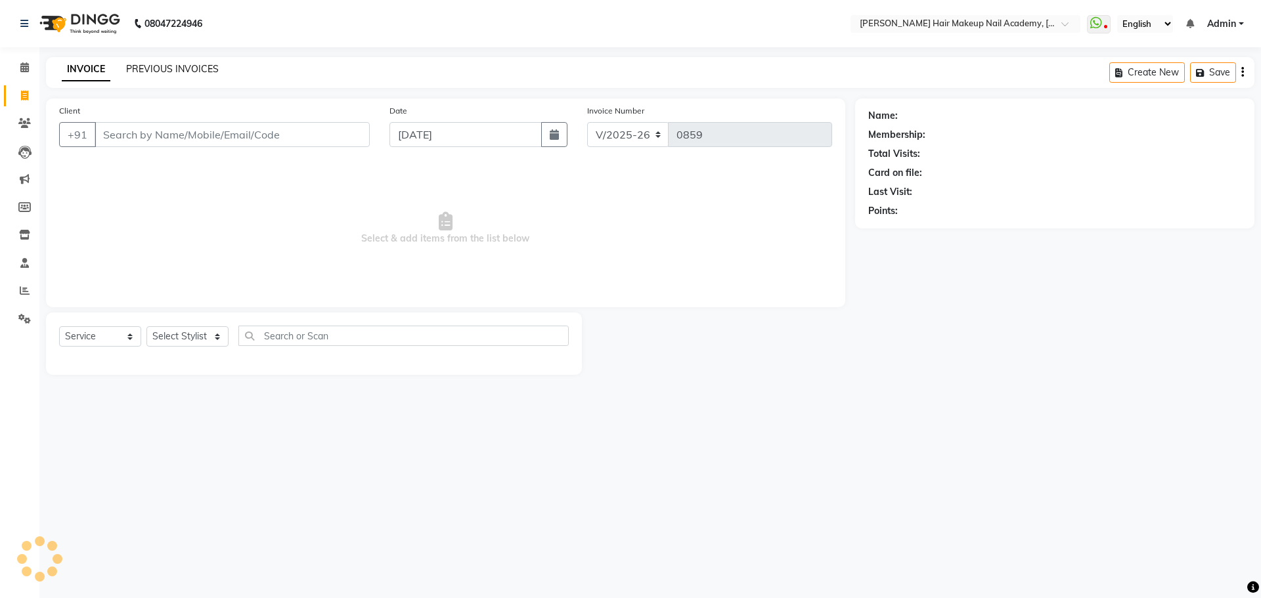
click at [162, 66] on link "PREVIOUS INVOICES" at bounding box center [172, 69] width 93 height 12
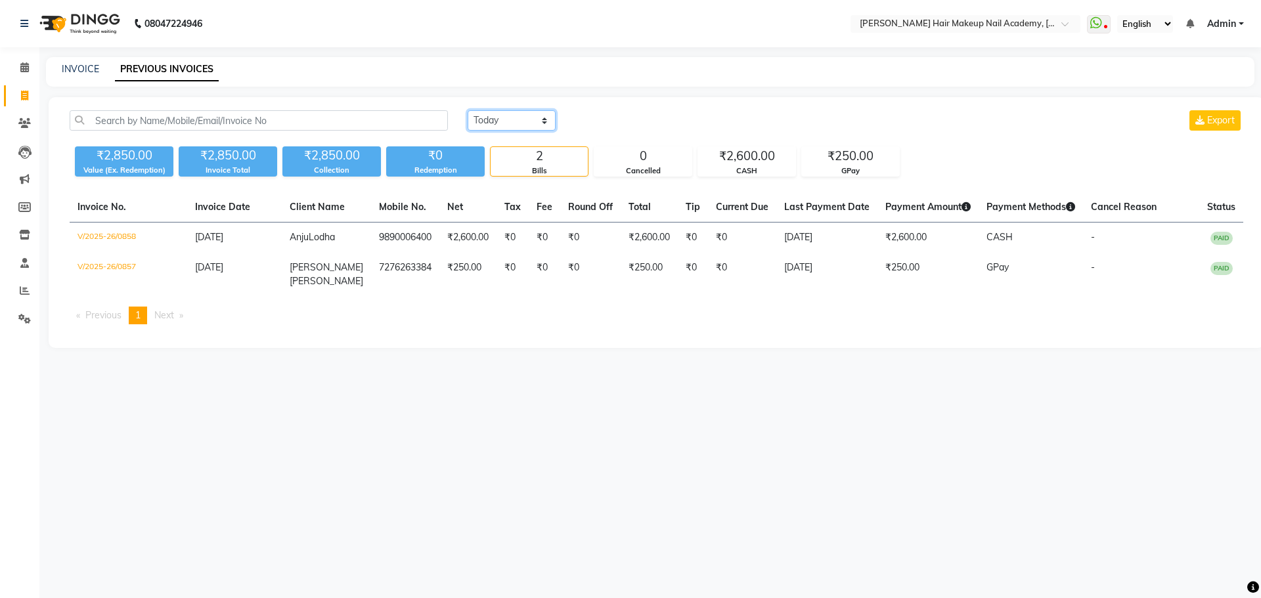
click at [534, 117] on select "[DATE] [DATE] Custom Range" at bounding box center [512, 120] width 88 height 20
select select "[DATE]"
click at [468, 110] on select "[DATE] [DATE] Custom Range" at bounding box center [512, 120] width 88 height 20
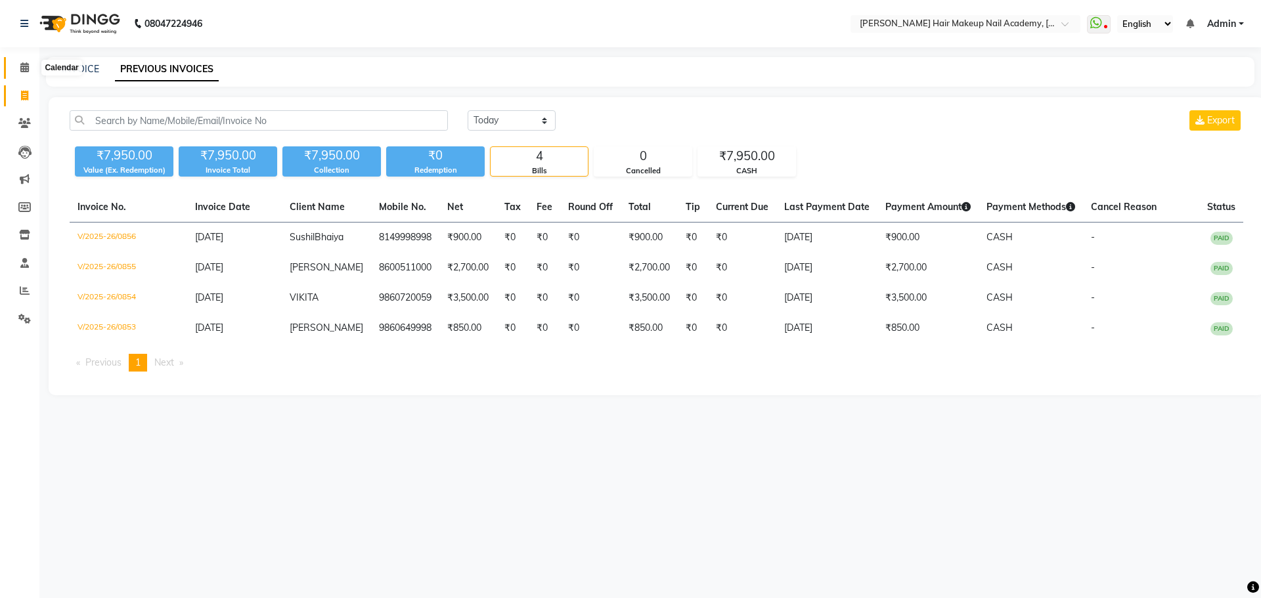
click at [22, 72] on span at bounding box center [24, 67] width 23 height 15
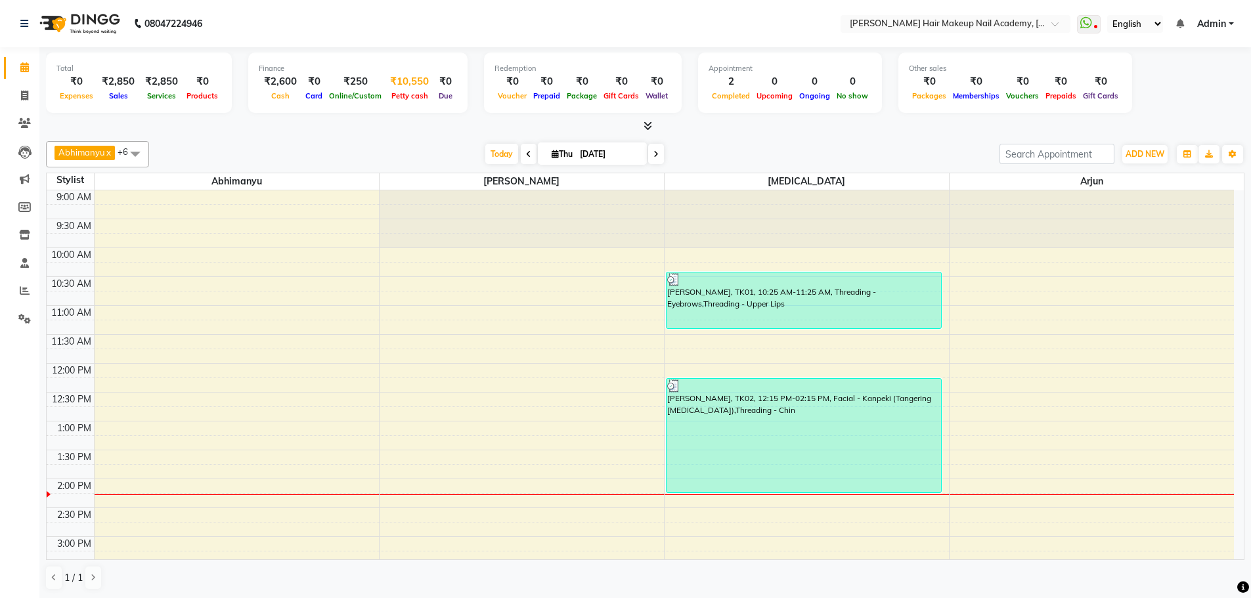
click at [399, 81] on div "₹10,550" at bounding box center [409, 81] width 49 height 15
select select "2349"
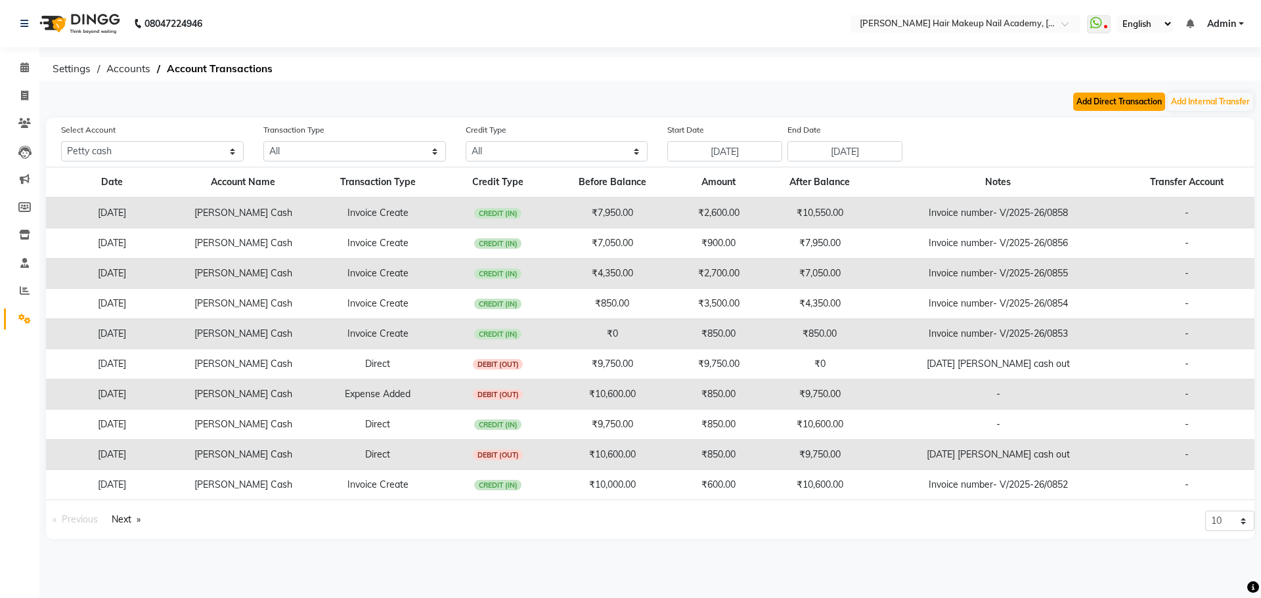
click at [1084, 95] on button "Add Direct Transaction" at bounding box center [1119, 102] width 92 height 18
select select "direct"
select select "2349"
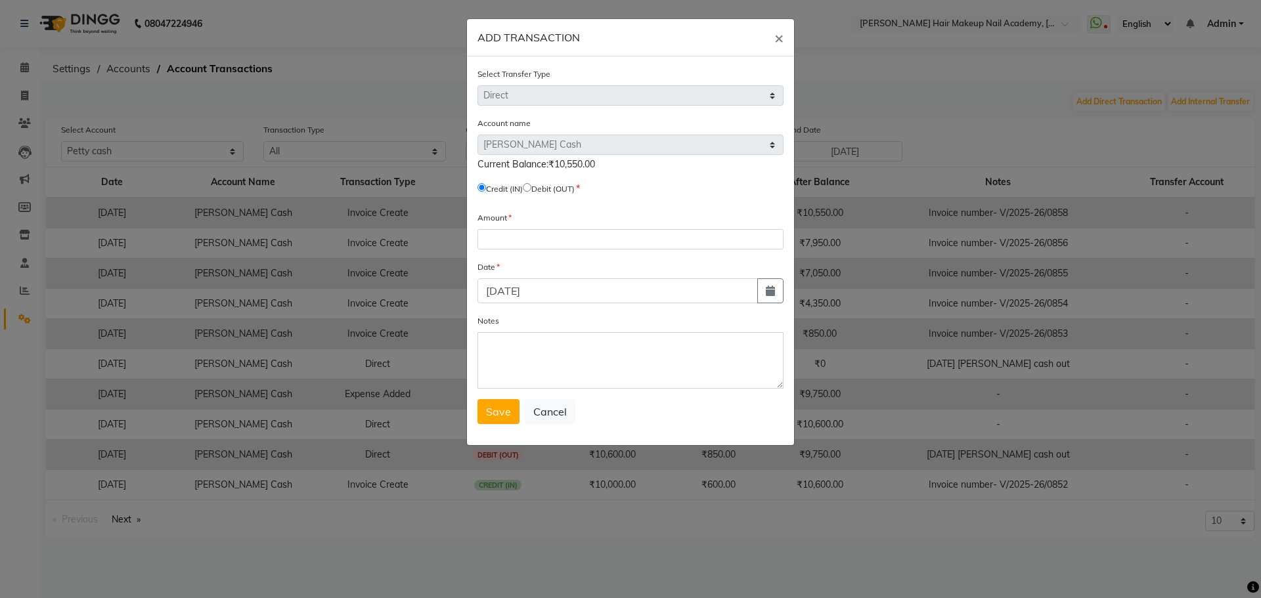
click at [531, 190] on input "radio" at bounding box center [527, 187] width 9 height 9
radio input "true"
click at [550, 246] on input "number" at bounding box center [630, 239] width 306 height 20
type input "7950"
click at [771, 305] on form "Select Transfer Type Select Direct Internal Account name Select Default Account…" at bounding box center [630, 245] width 306 height 357
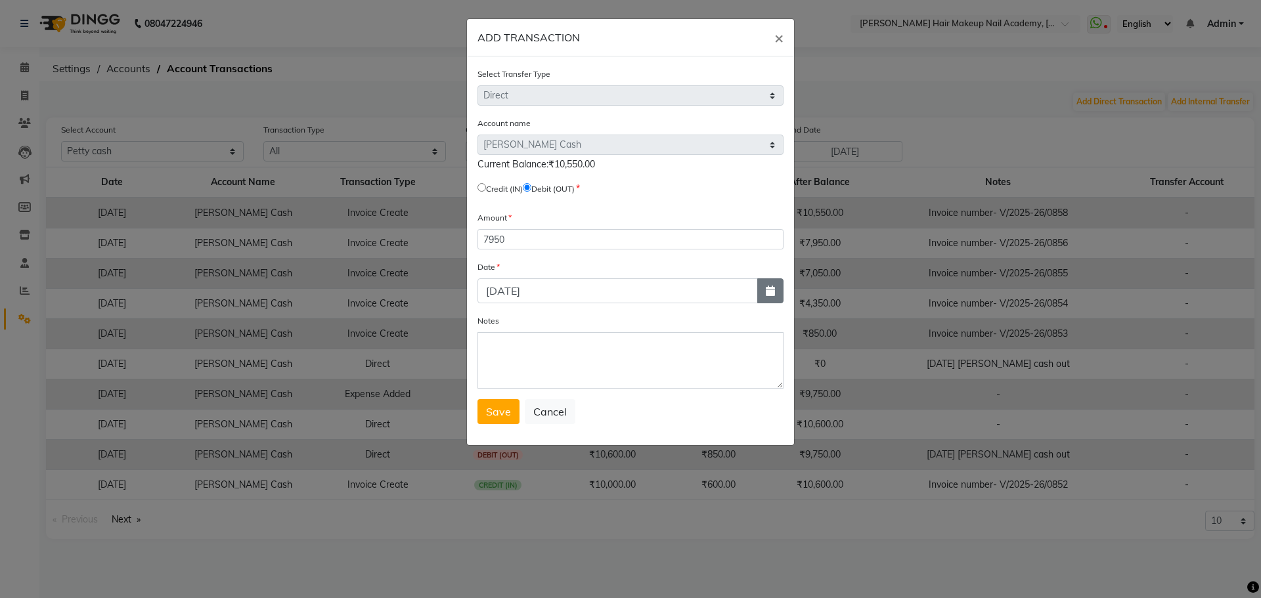
click at [771, 300] on button "button" at bounding box center [770, 290] width 26 height 25
select select "9"
select select "2025"
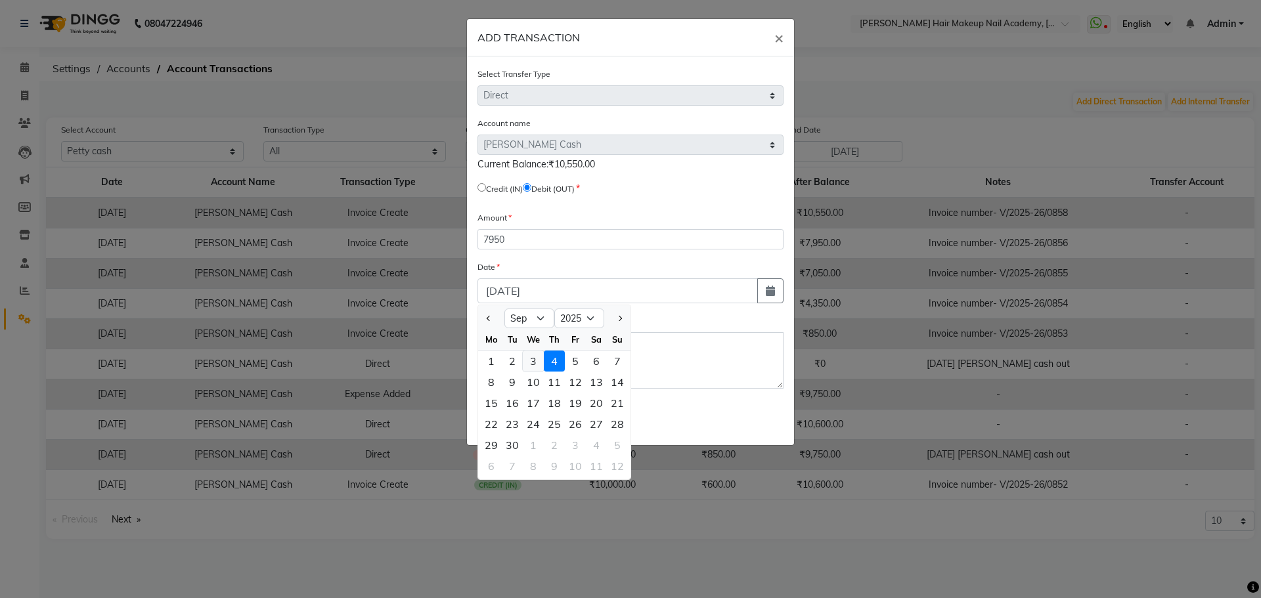
click at [538, 361] on div "3" at bounding box center [533, 361] width 21 height 21
type input "[DATE]"
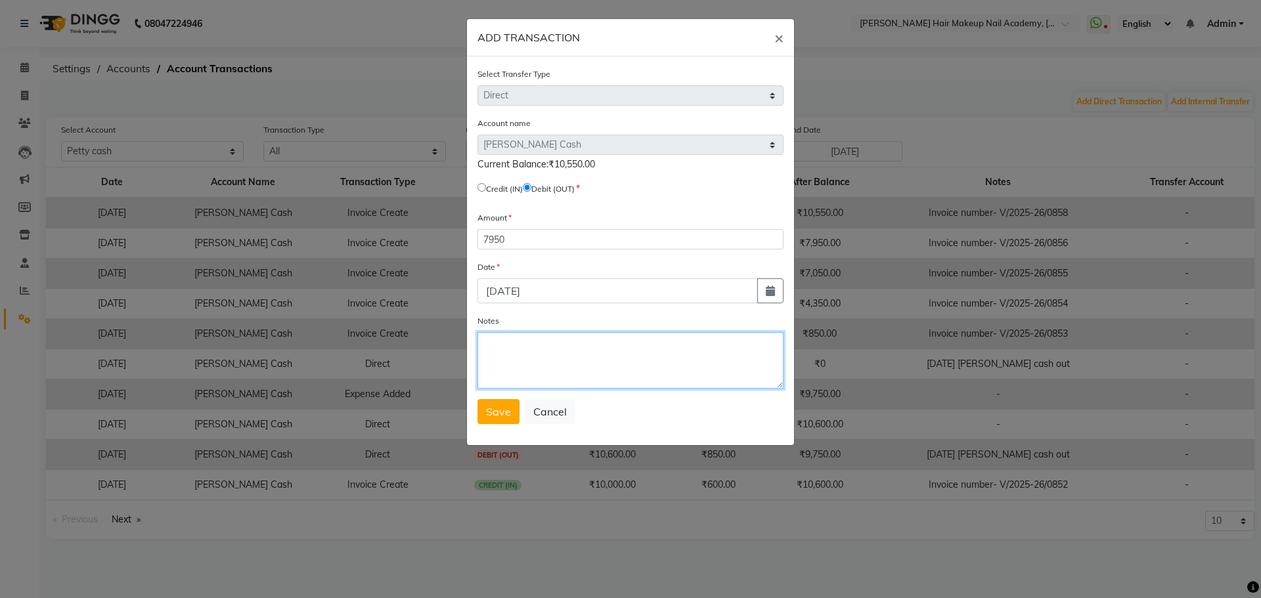
click at [587, 358] on textarea "Notes" at bounding box center [630, 360] width 306 height 56
type textarea "[DATE] [PERSON_NAME] cash out"
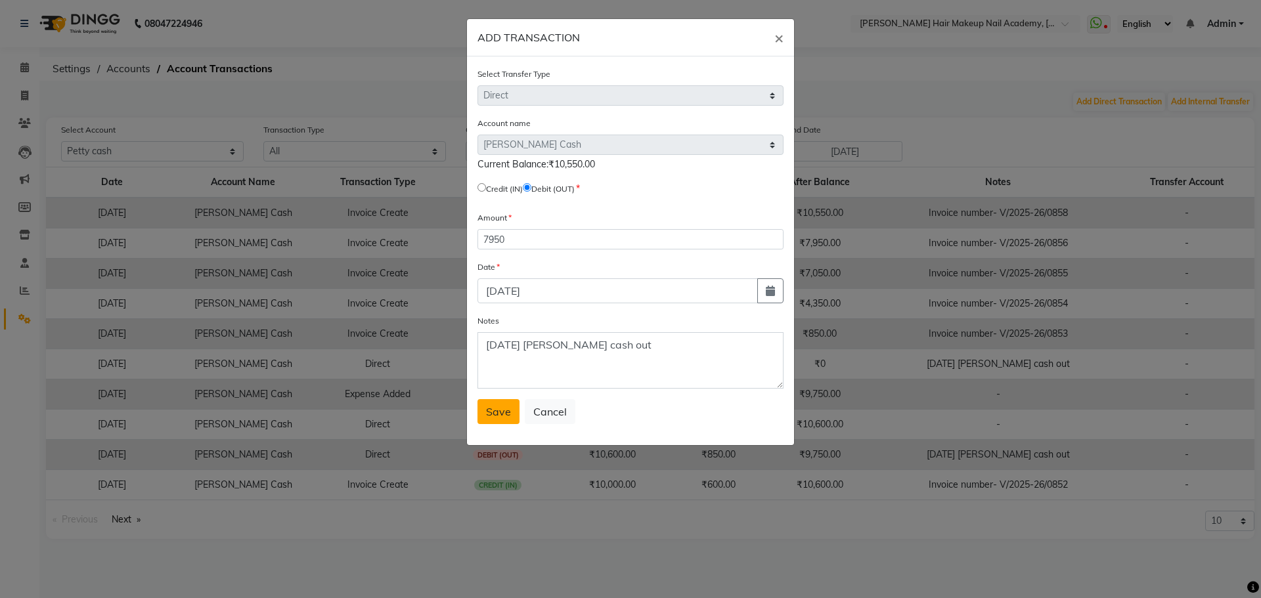
click at [506, 411] on span "Save" at bounding box center [498, 411] width 25 height 13
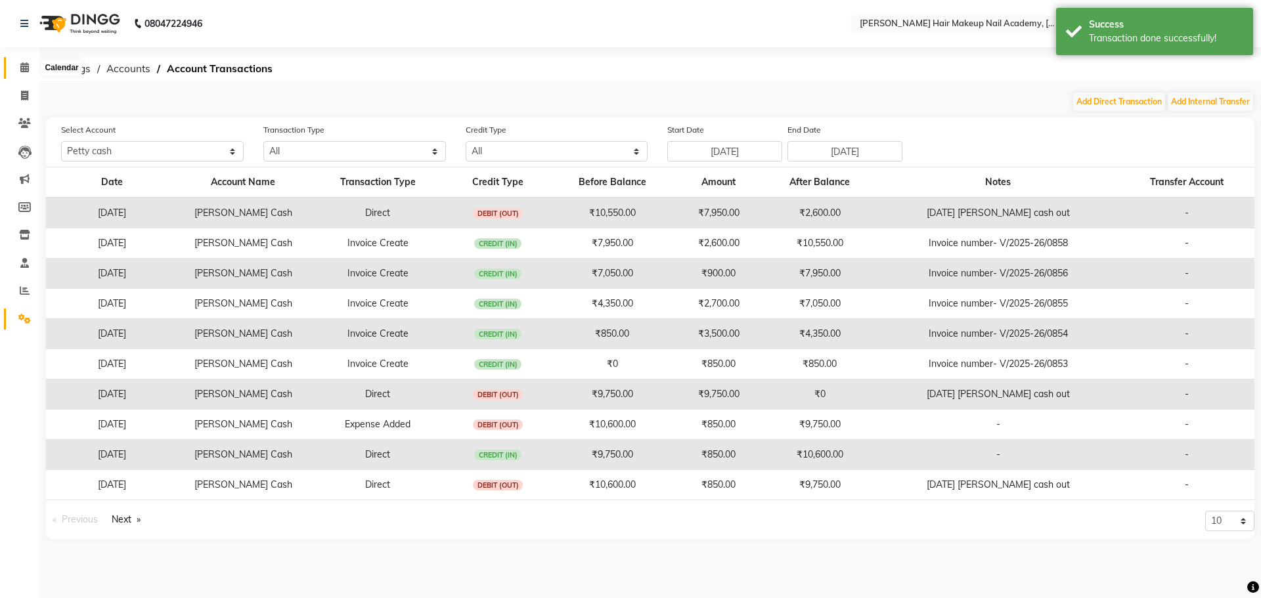
click at [22, 64] on icon at bounding box center [24, 67] width 9 height 10
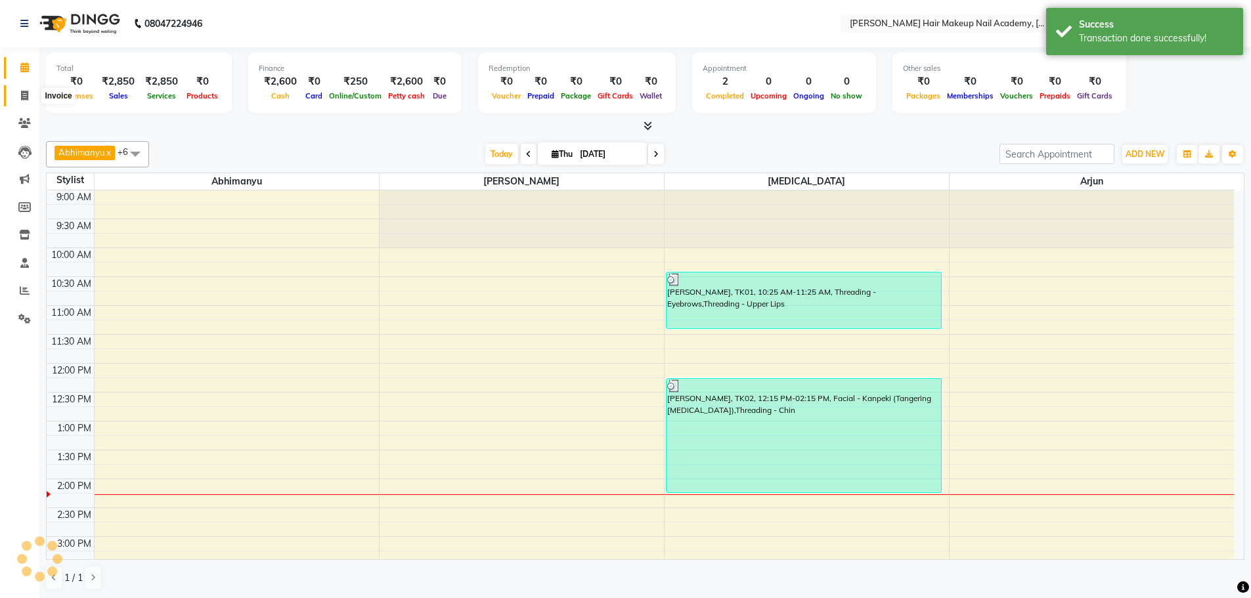
click at [27, 91] on icon at bounding box center [24, 96] width 7 height 10
select select "3468"
select select "service"
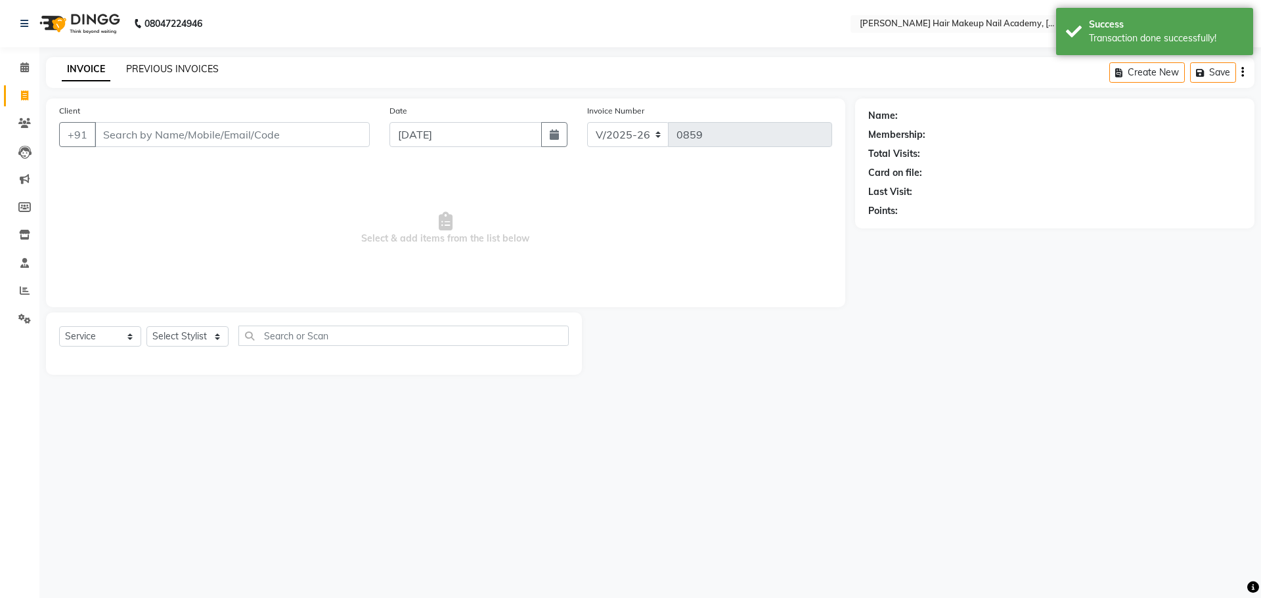
click at [171, 70] on link "PREVIOUS INVOICES" at bounding box center [172, 69] width 93 height 12
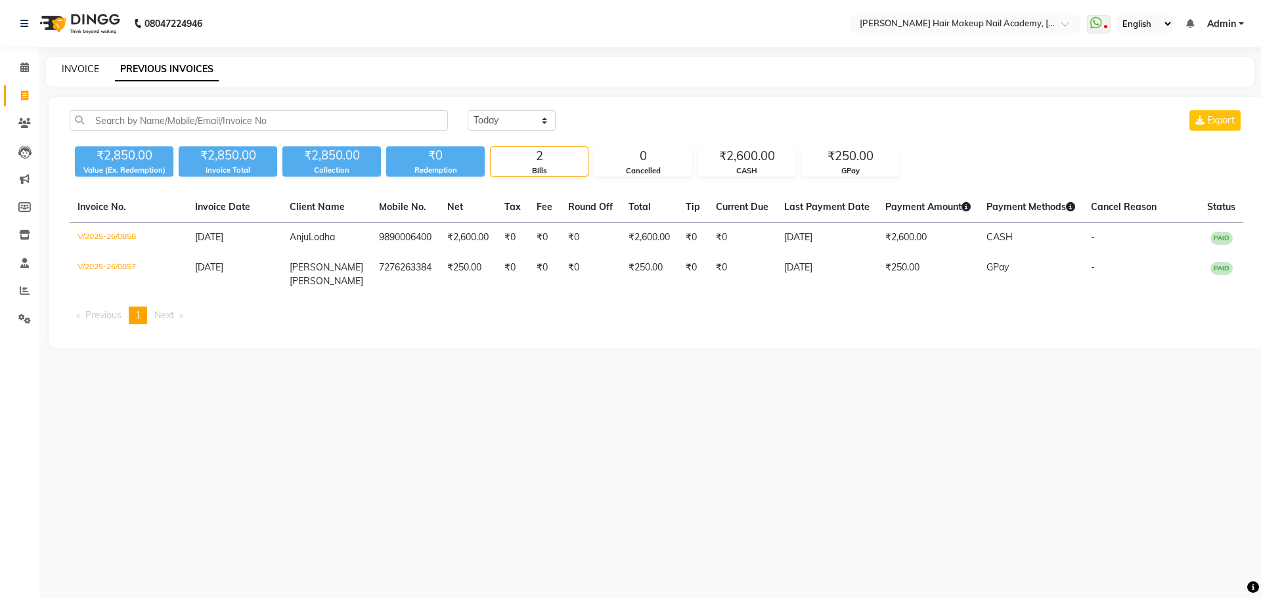
click at [93, 65] on link "INVOICE" at bounding box center [80, 69] width 37 height 12
select select "service"
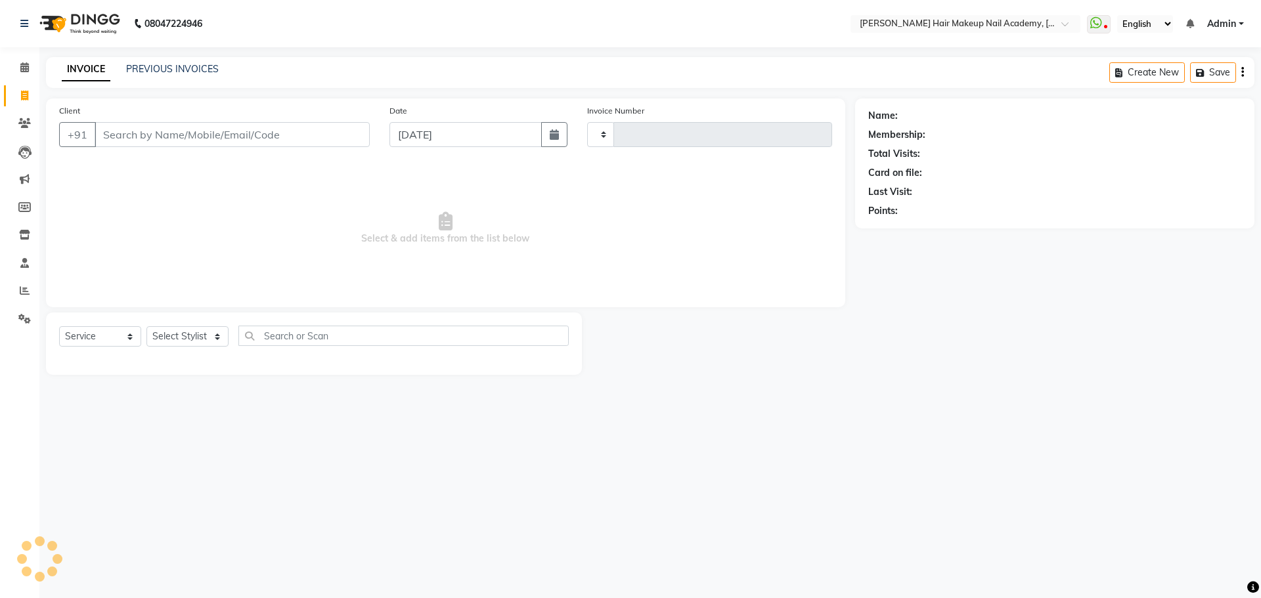
type input "0859"
select select "3468"
click at [26, 76] on link "Calendar" at bounding box center [20, 68] width 32 height 22
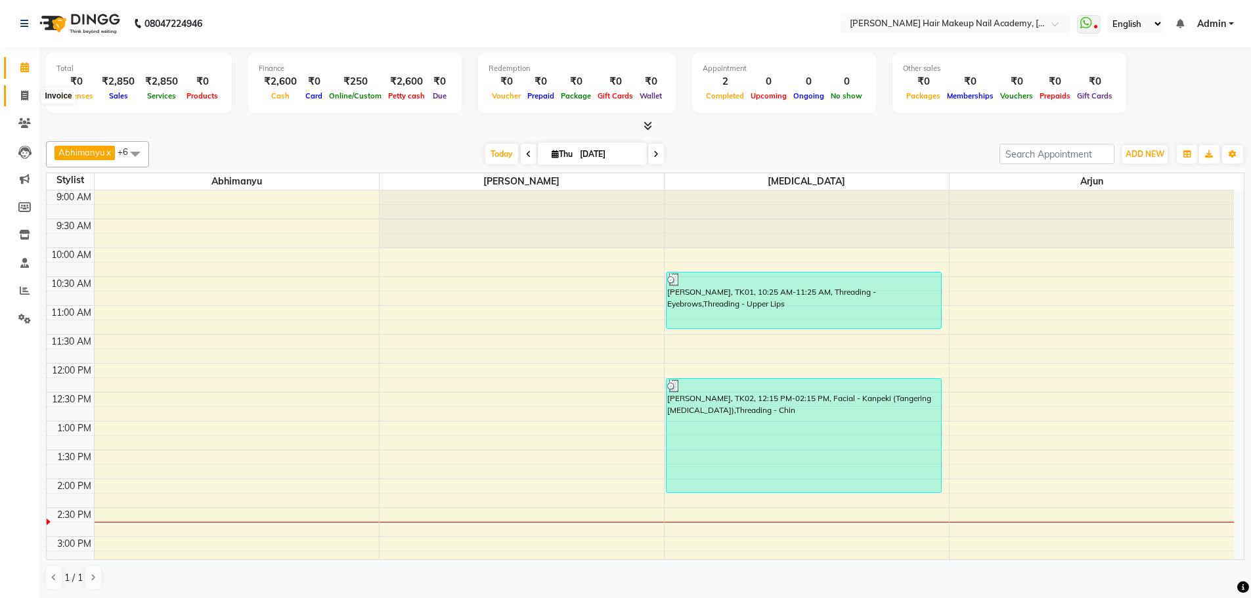
click at [34, 101] on span at bounding box center [24, 96] width 23 height 15
select select "service"
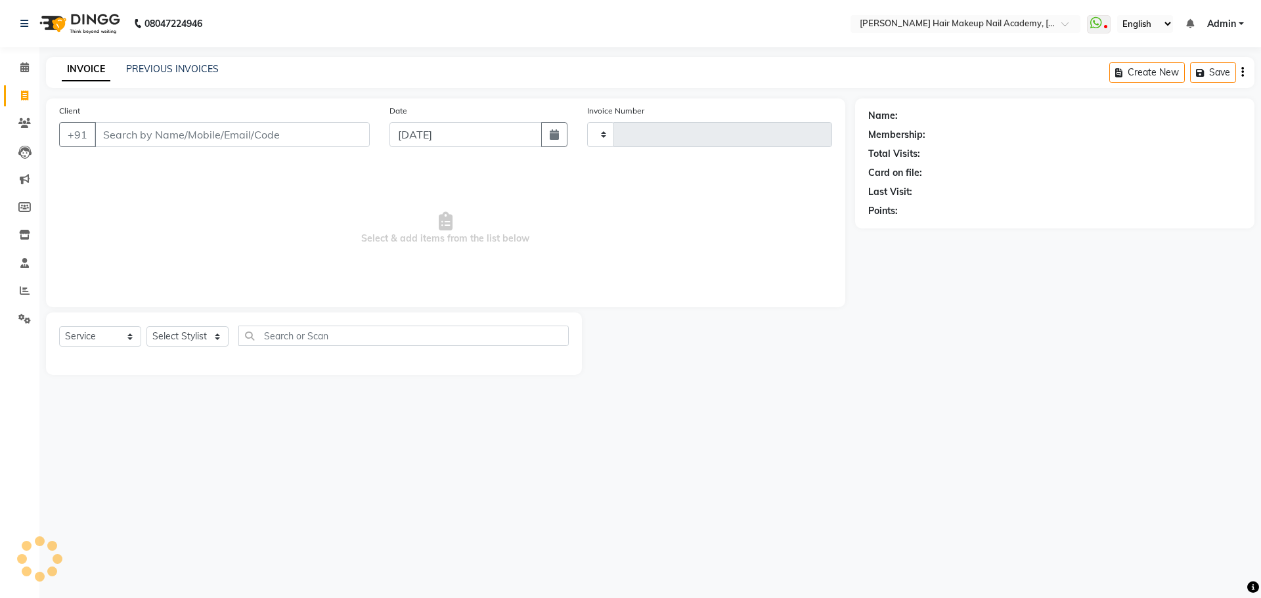
type input "0859"
select select "3468"
